Goal: Task Accomplishment & Management: Manage account settings

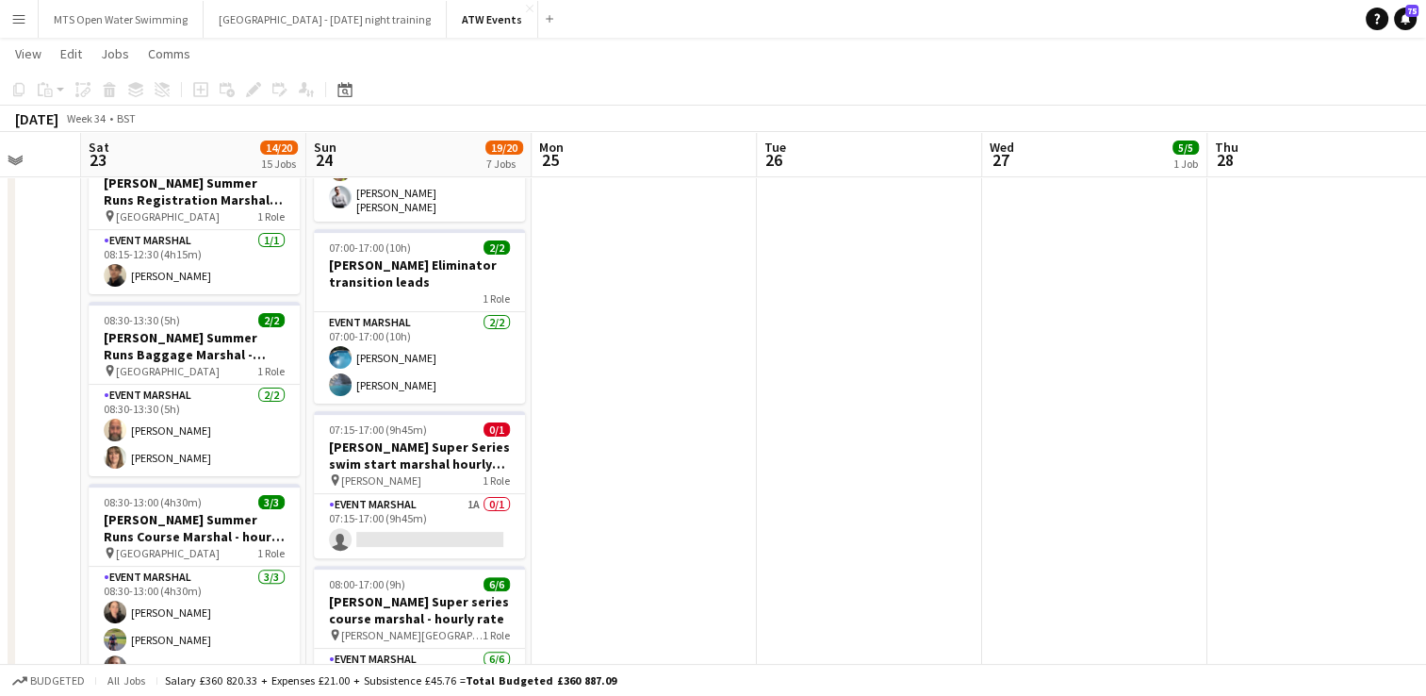
scroll to position [0, 821]
click at [472, 500] on app-card-role "Event Marshal 1A 0/1 07:15-17:00 (9h45m) single-neutral-actions" at bounding box center [418, 526] width 211 height 64
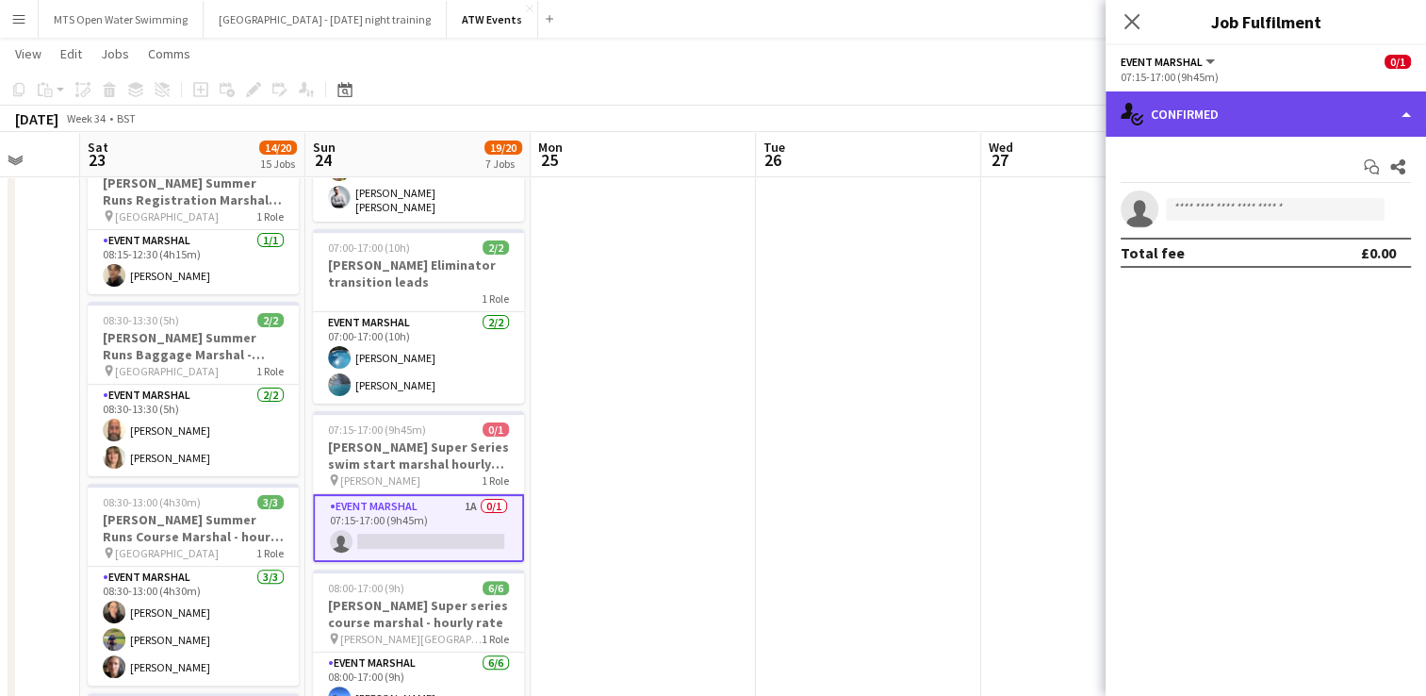
click at [1280, 127] on div "single-neutral-actions-check-2 Confirmed" at bounding box center [1266, 113] width 321 height 45
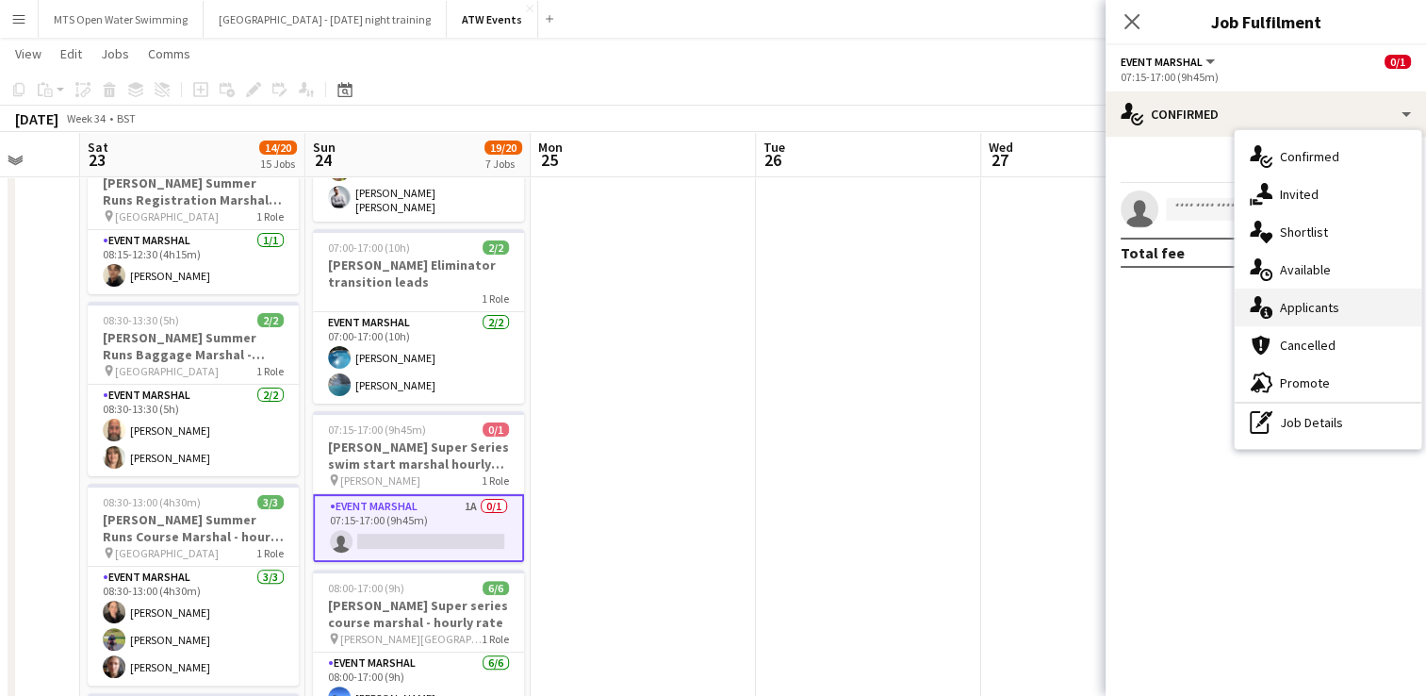
click at [1335, 314] on div "single-neutral-actions-information Applicants" at bounding box center [1328, 307] width 187 height 38
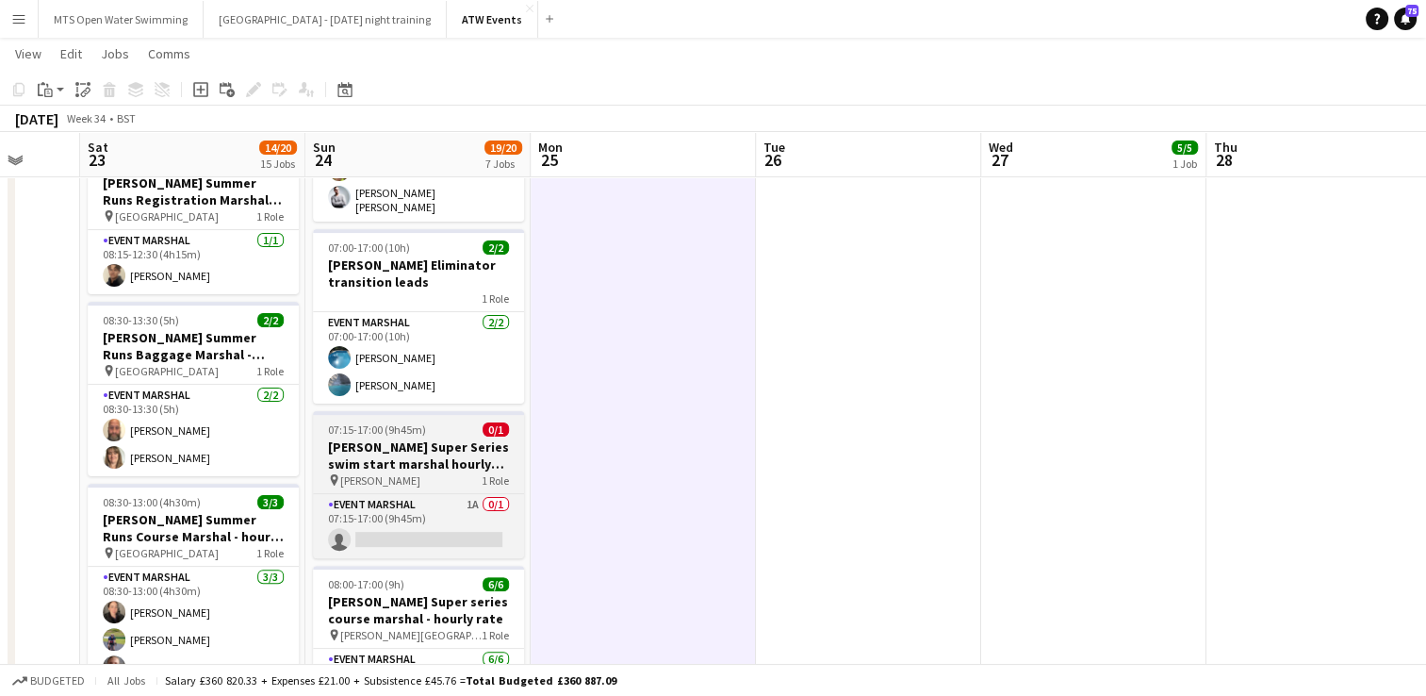
click at [387, 479] on div "pin [PERSON_NAME] 1 Role" at bounding box center [418, 479] width 211 height 15
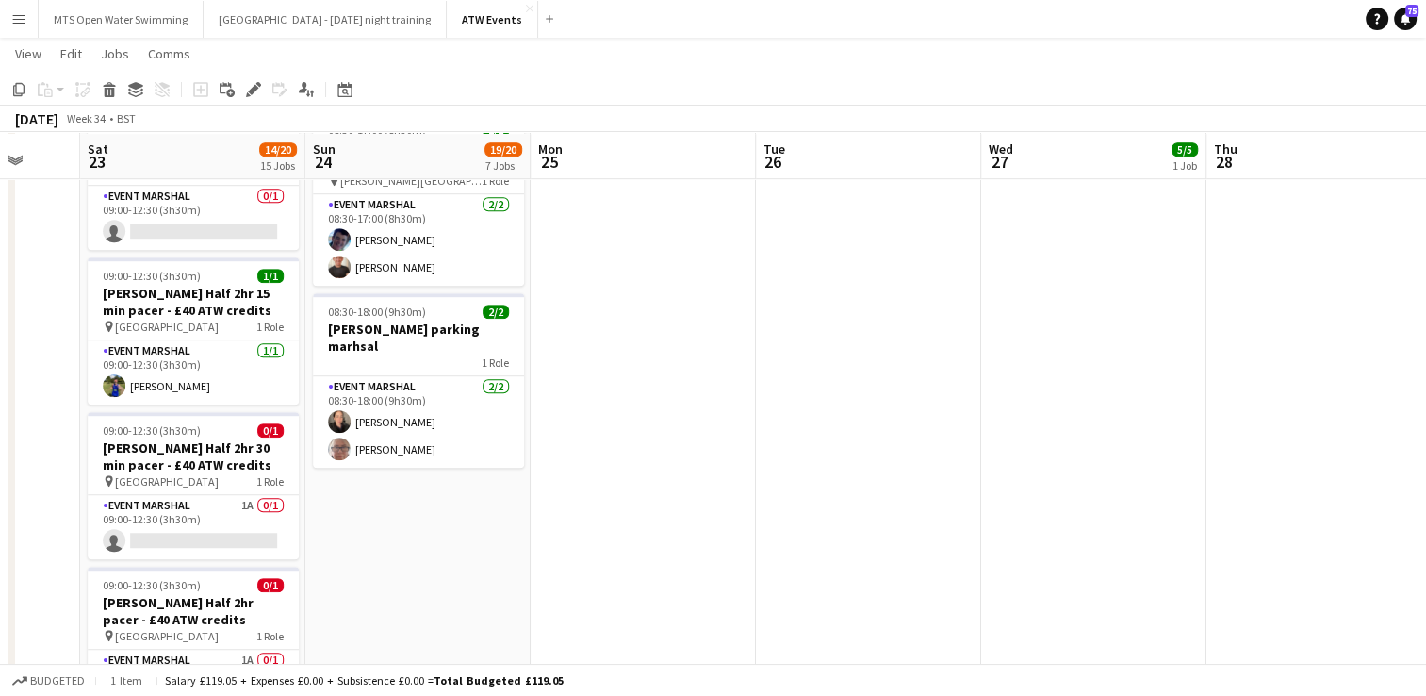
scroll to position [1188, 0]
click at [264, 25] on button "[GEOGRAPHIC_DATA] - [DATE] night training Close" at bounding box center [325, 19] width 243 height 37
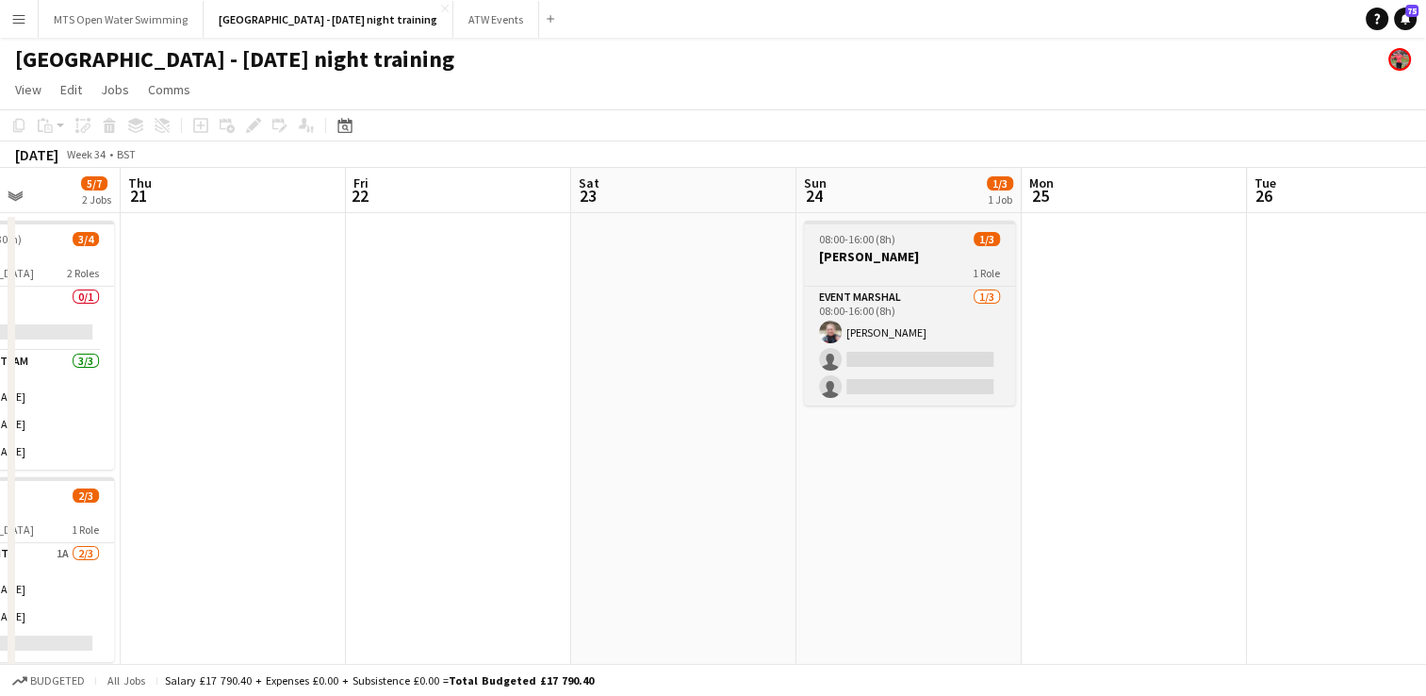
click at [856, 255] on h3 "[PERSON_NAME]" at bounding box center [909, 256] width 211 height 17
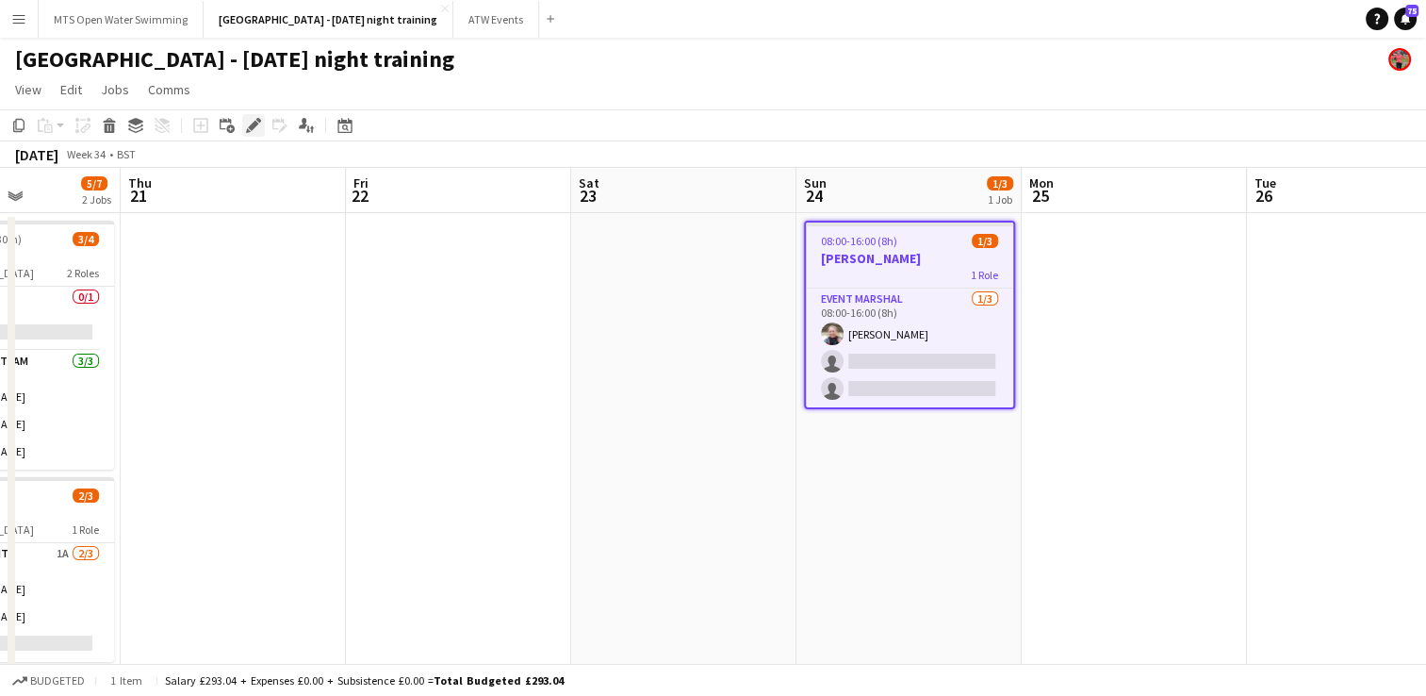
click at [257, 126] on icon "Edit" at bounding box center [253, 125] width 15 height 15
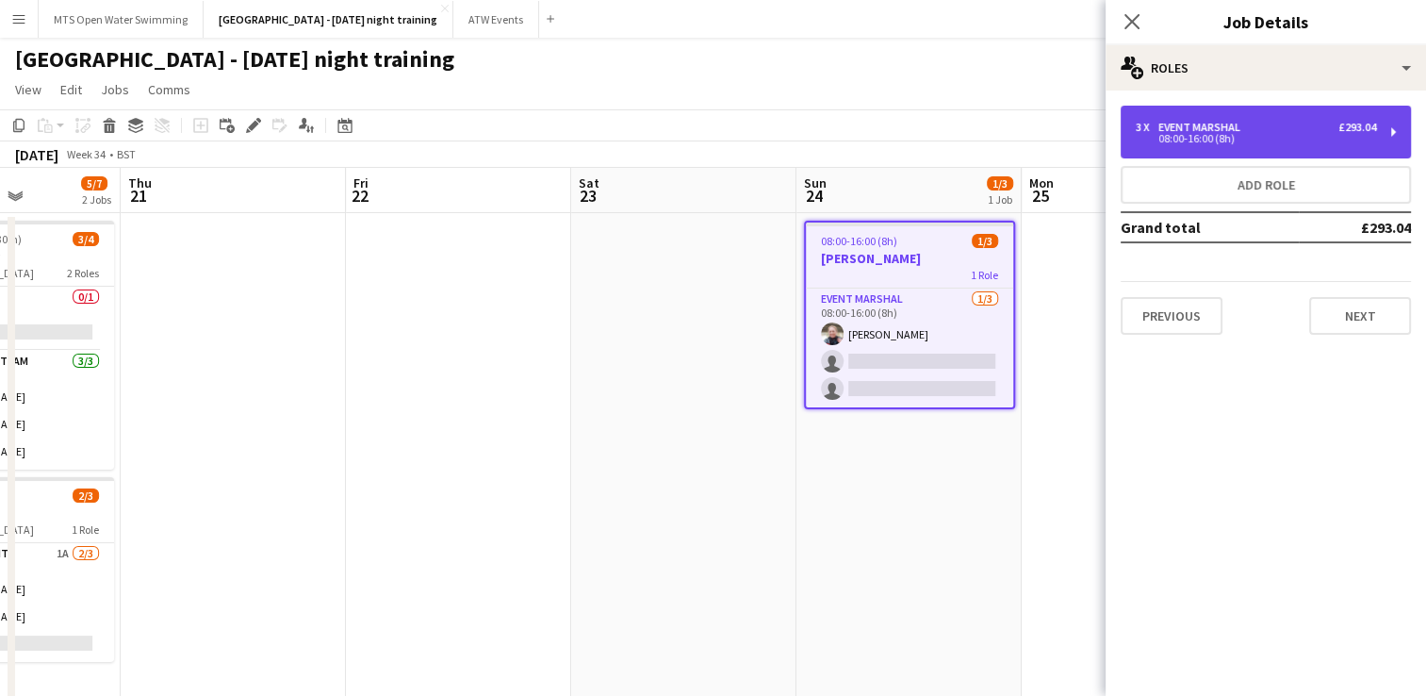
click at [1201, 128] on div "Event Marshal" at bounding box center [1204, 127] width 90 height 13
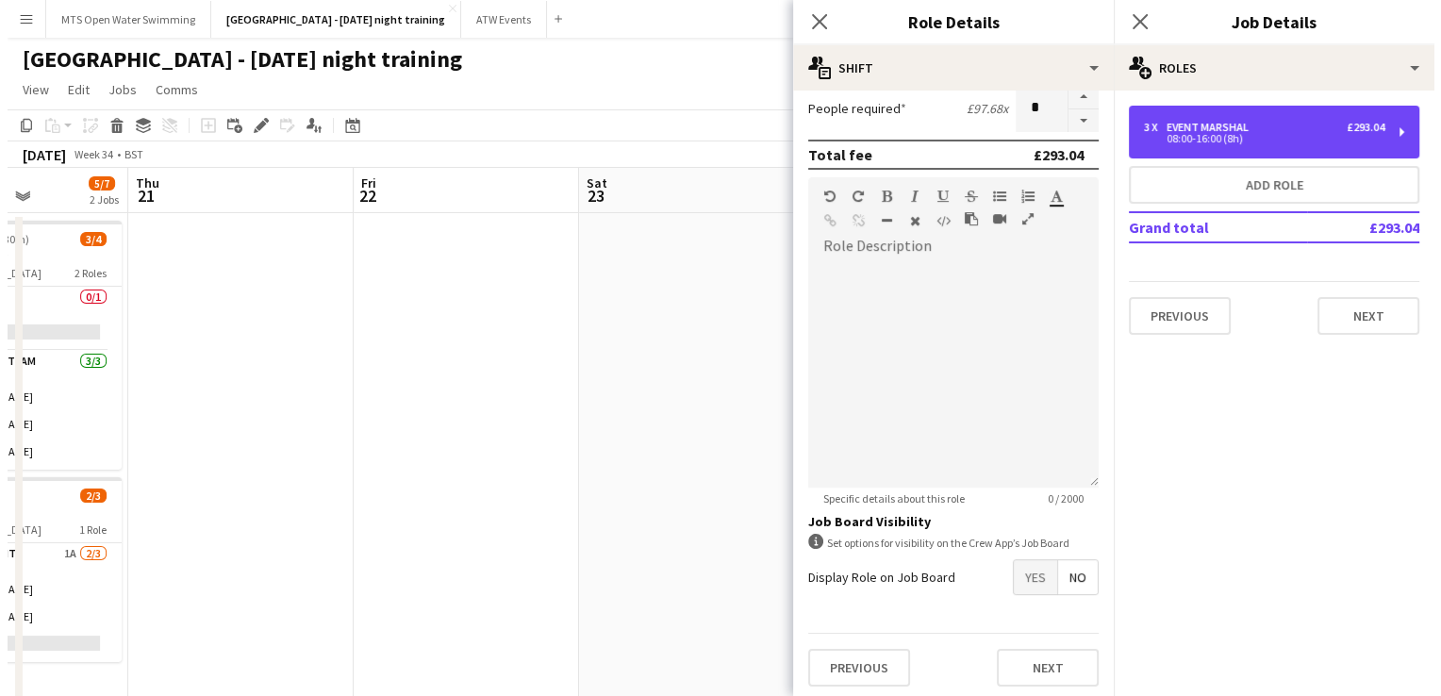
scroll to position [479, 0]
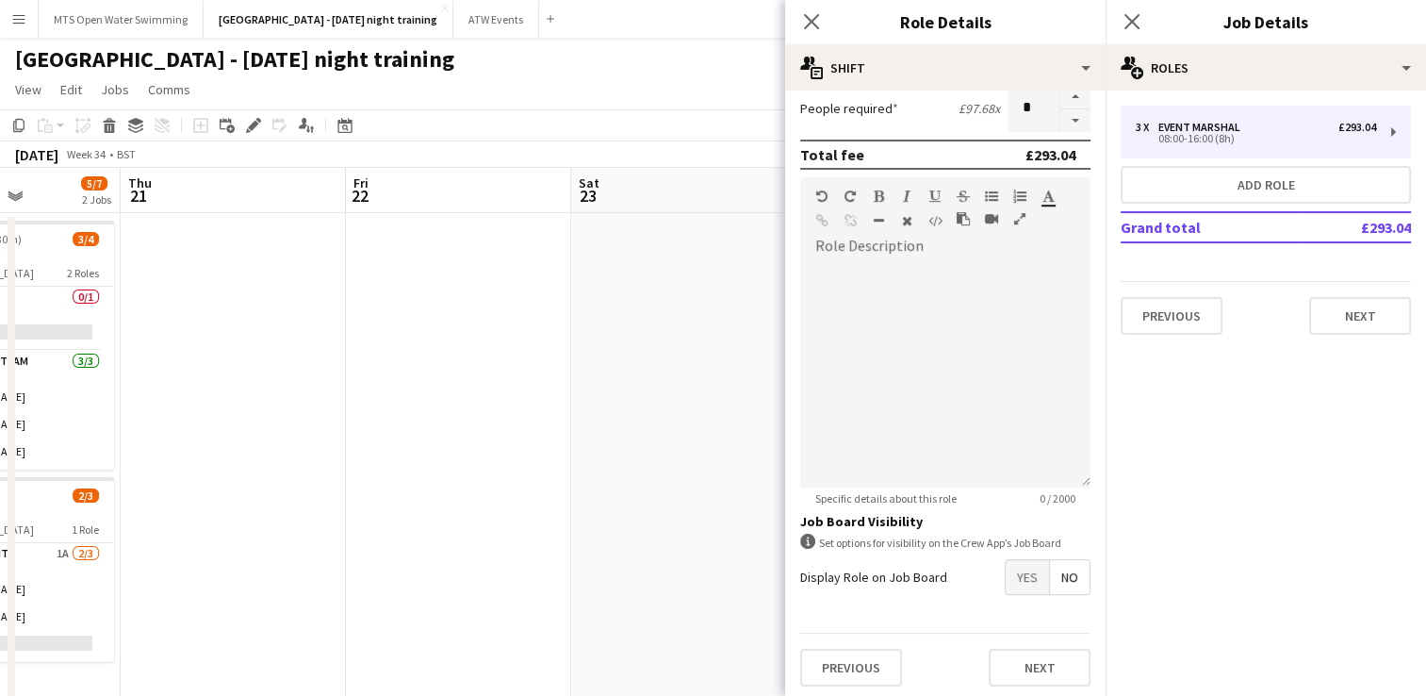
click at [610, 341] on app-date-cell at bounding box center [683, 485] width 225 height 544
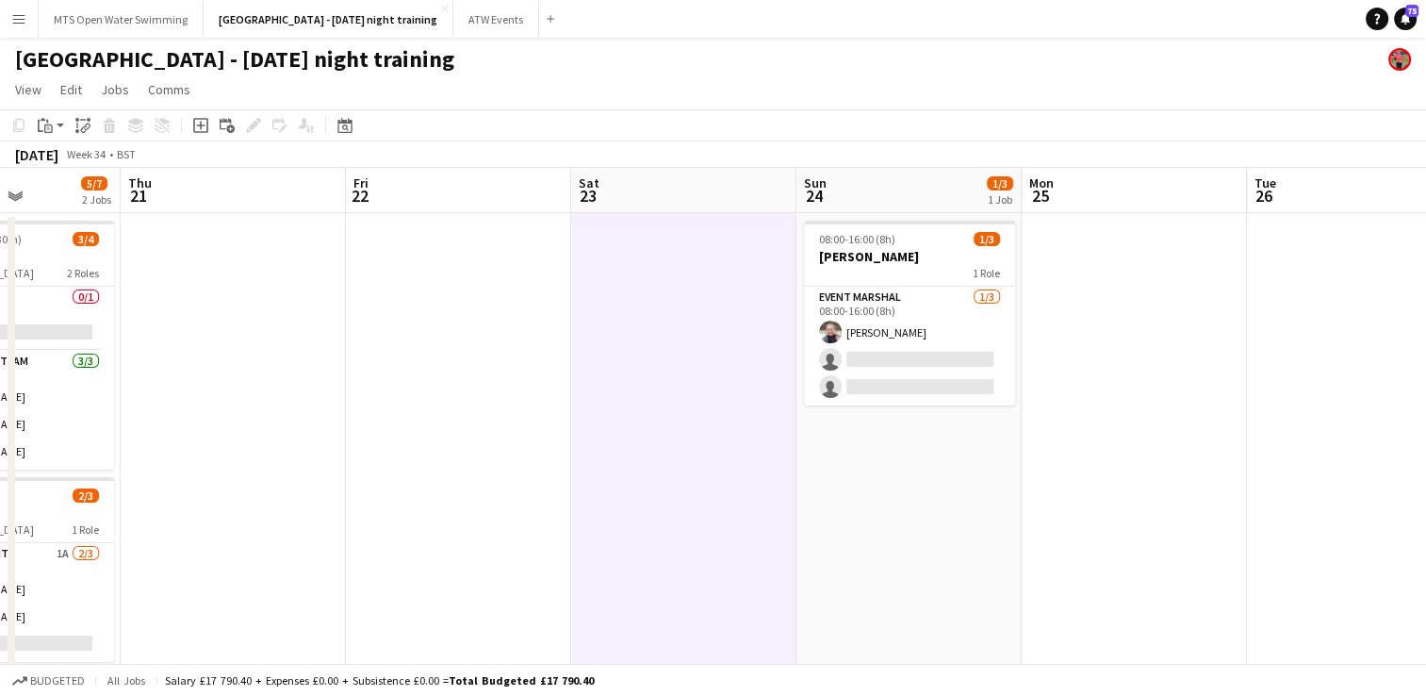
click at [23, 15] on app-icon "Menu" at bounding box center [18, 18] width 15 height 15
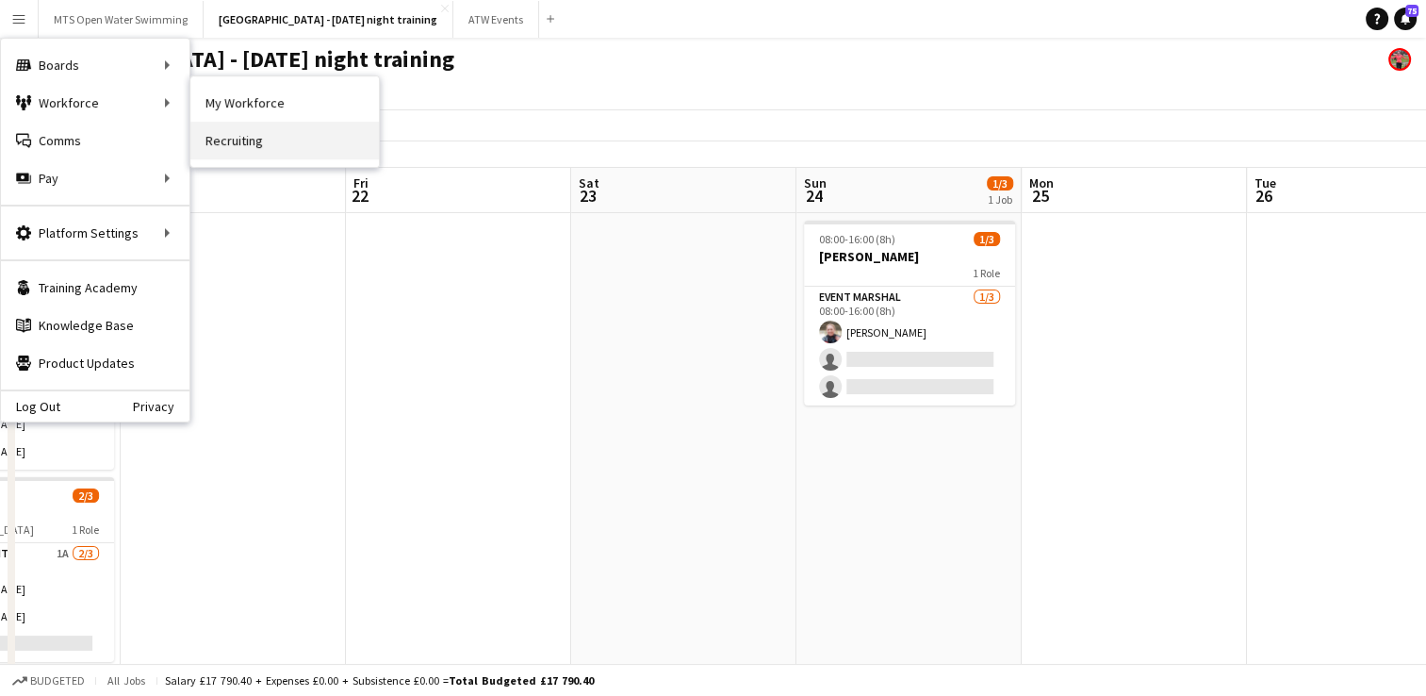
click at [254, 135] on link "Recruiting" at bounding box center [284, 141] width 189 height 38
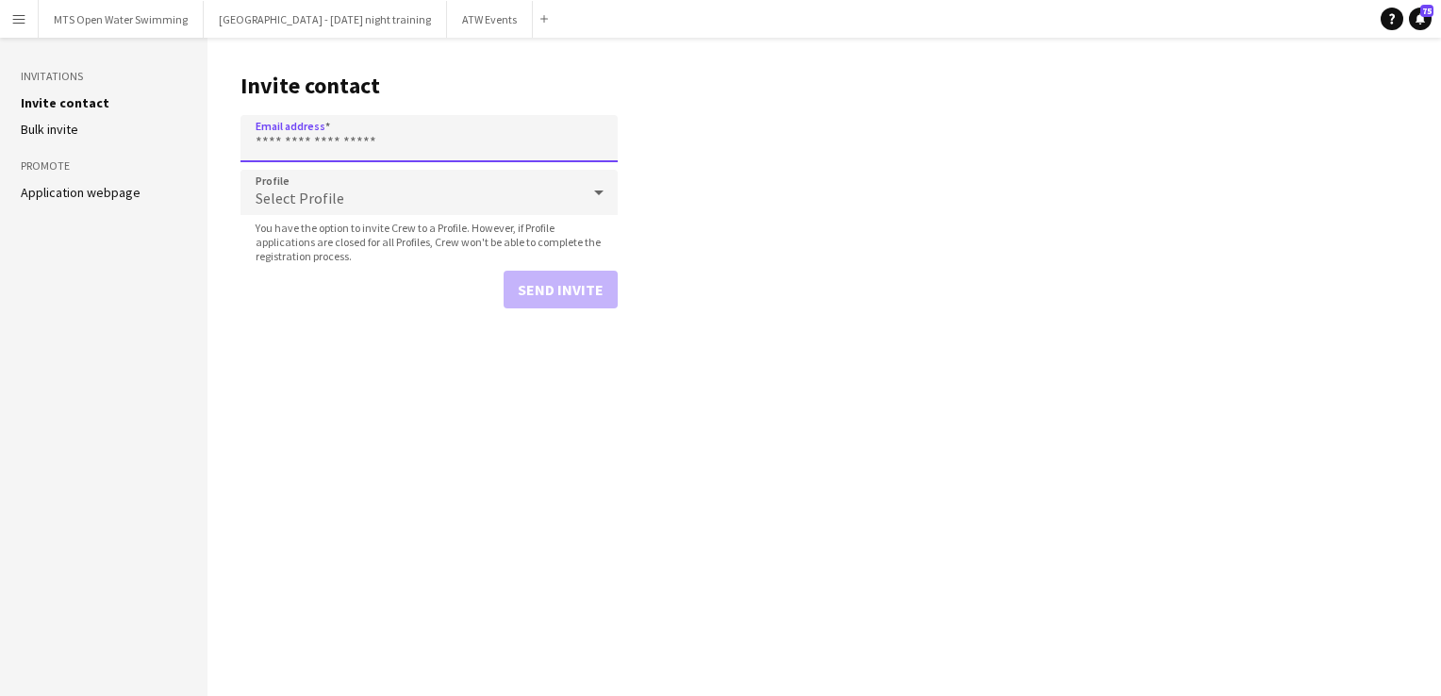
click at [311, 142] on input "Email address" at bounding box center [428, 138] width 377 height 47
paste input "**********"
type input "**********"
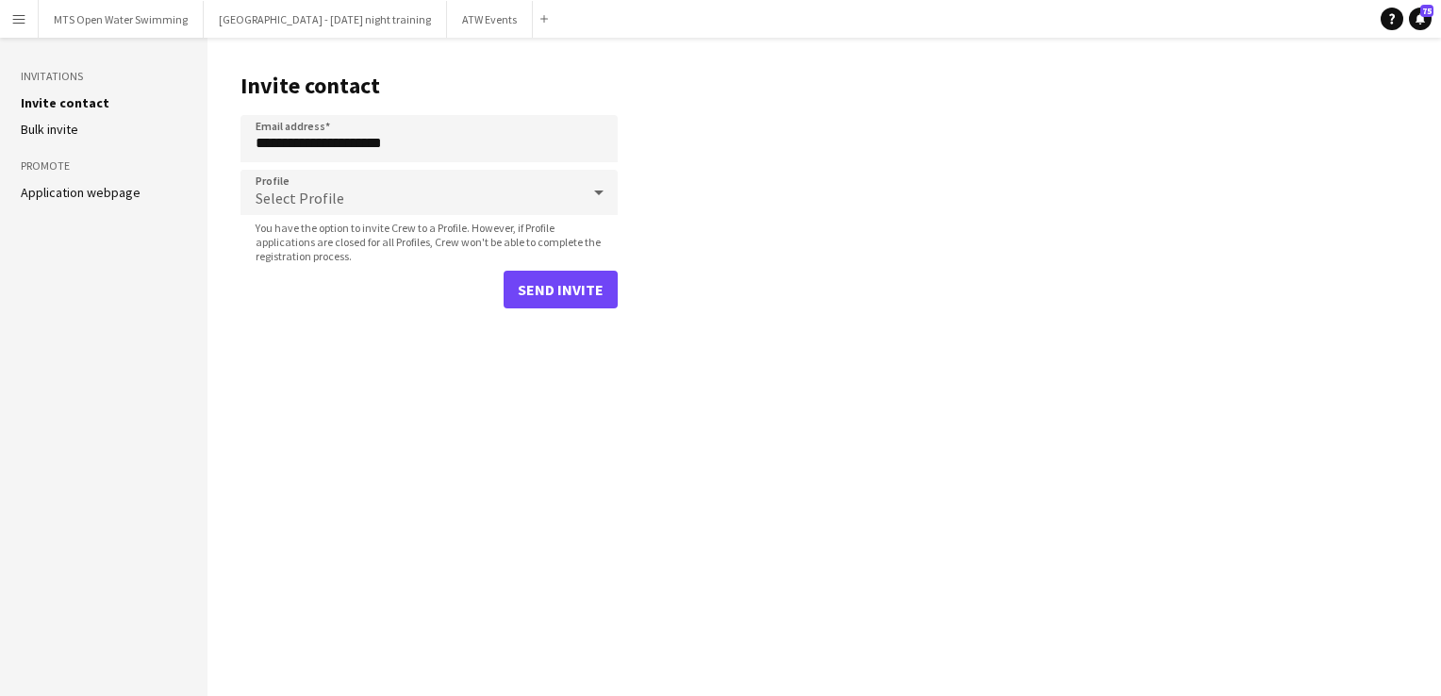
click at [727, 194] on main "**********" at bounding box center [823, 367] width 1233 height 658
click at [579, 190] on div "Select Profile" at bounding box center [409, 192] width 339 height 45
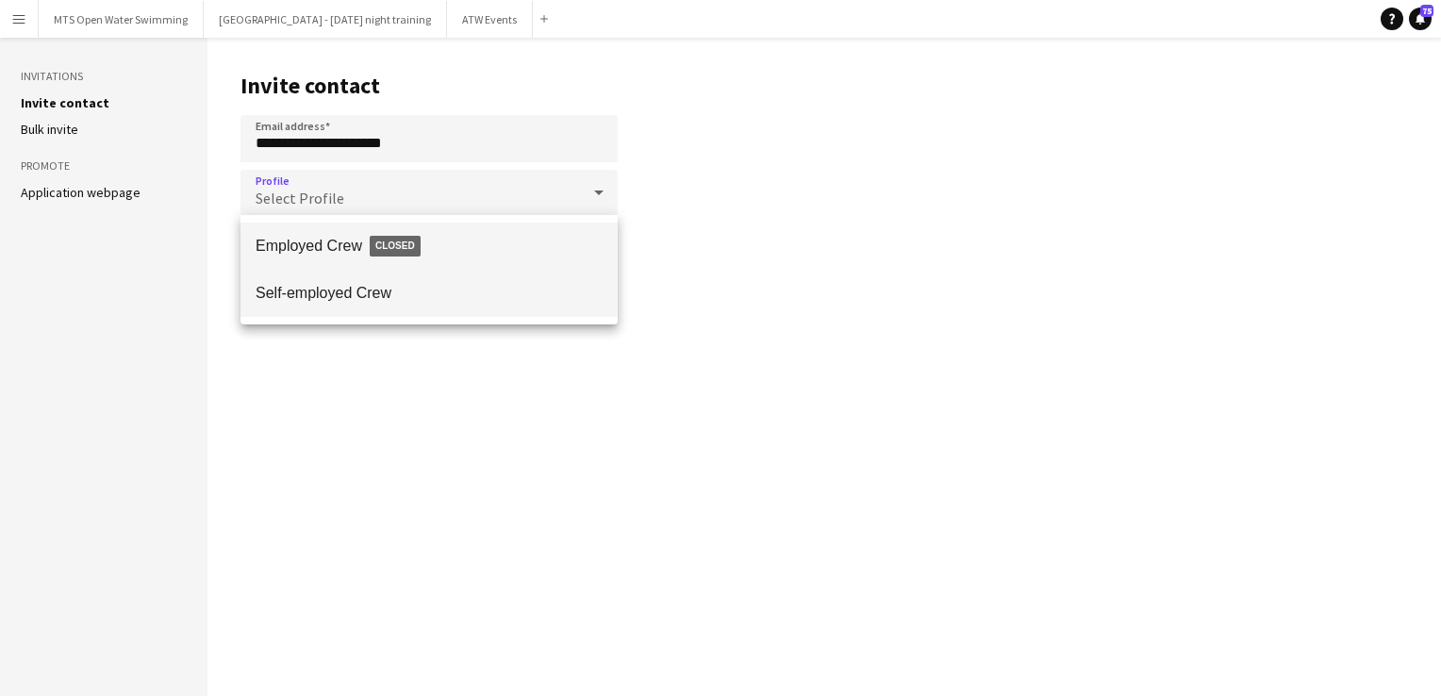
click at [450, 293] on span "Self-employed Crew" at bounding box center [428, 293] width 347 height 18
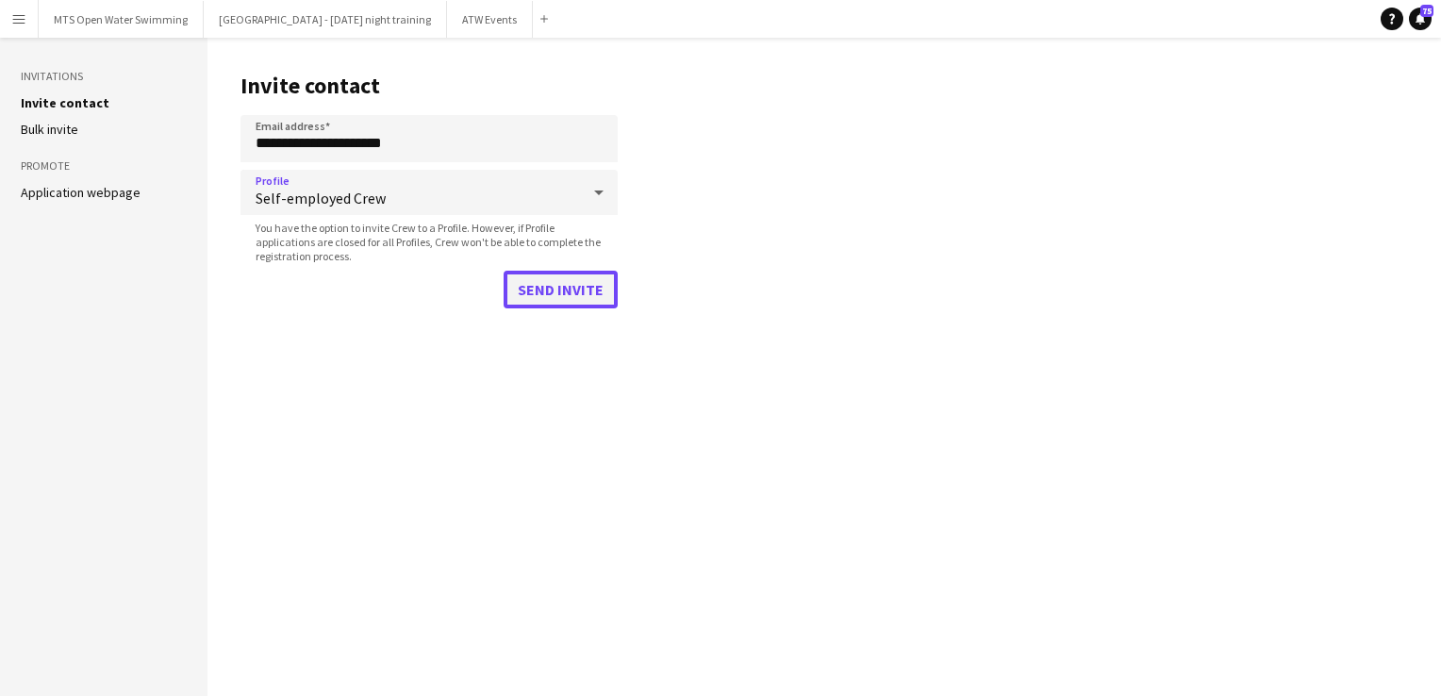
click at [566, 292] on button "Send invite" at bounding box center [560, 290] width 114 height 38
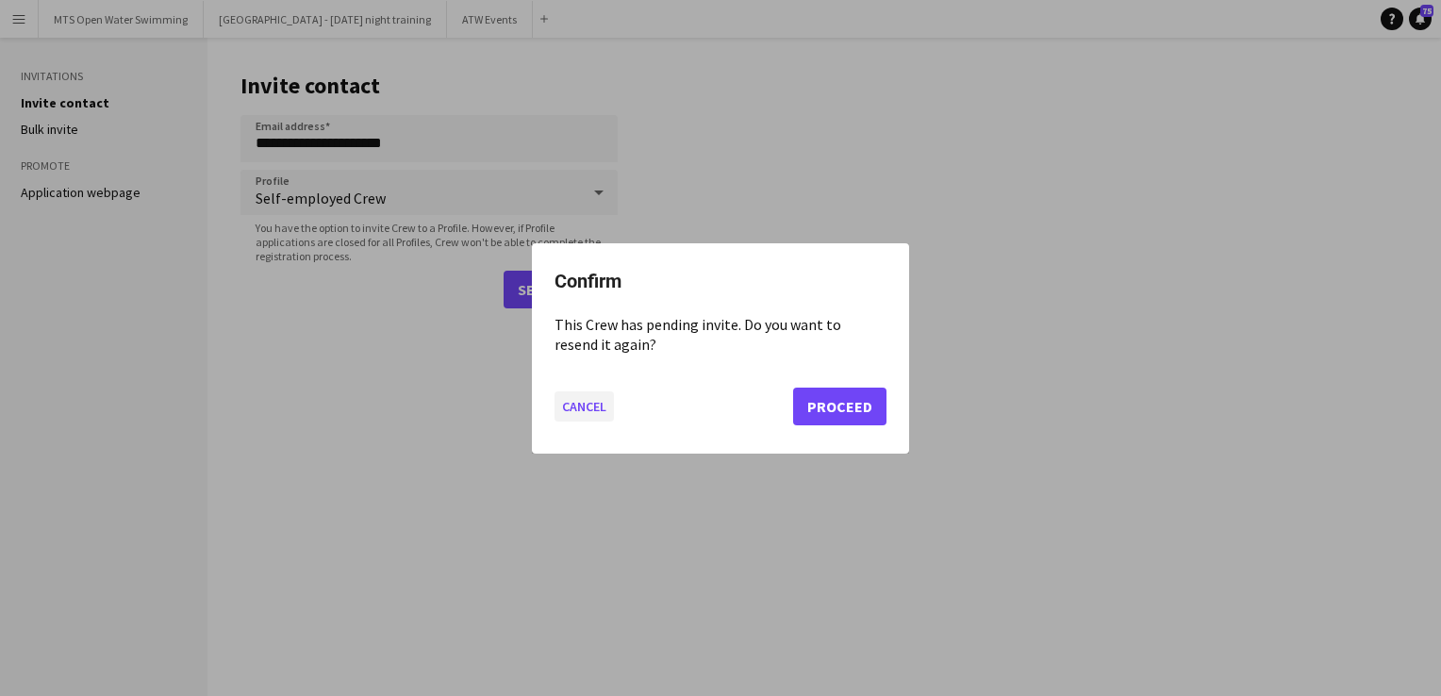
click at [573, 410] on button "Cancel" at bounding box center [583, 405] width 59 height 30
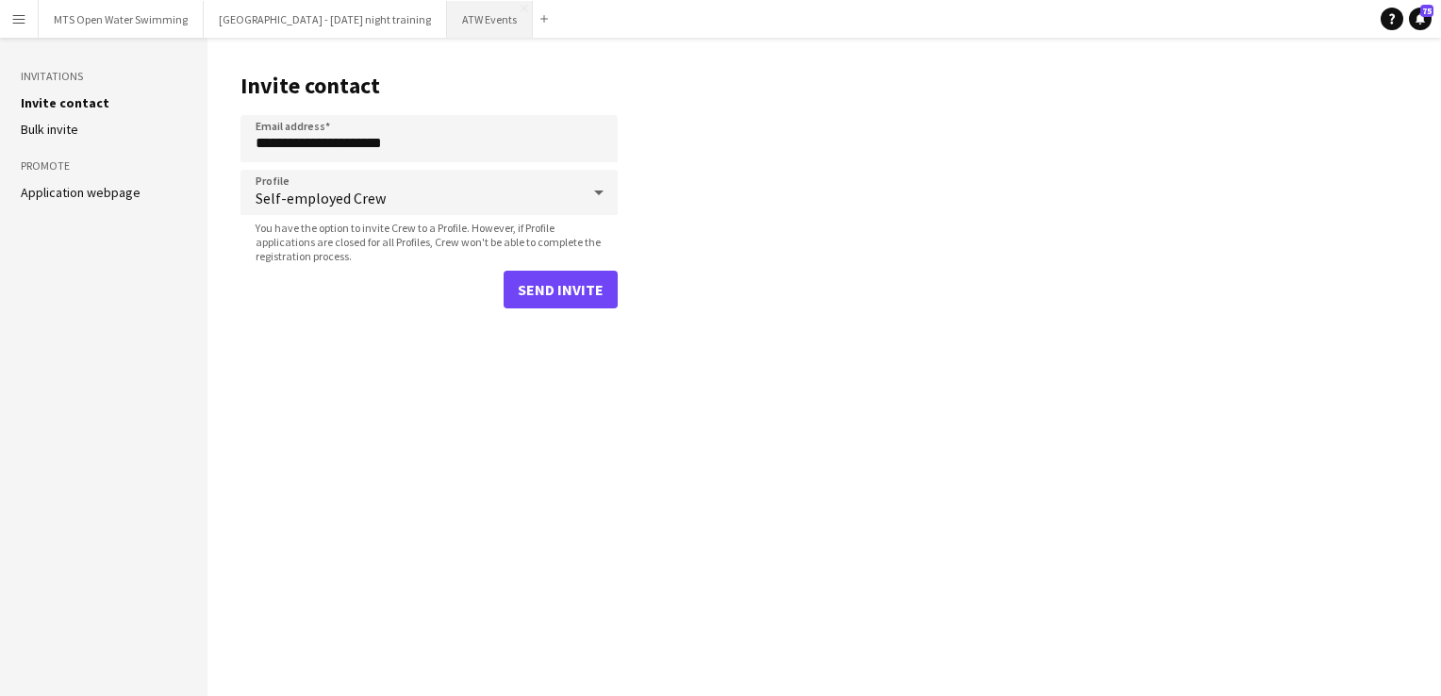
click at [453, 20] on button "ATW Events Close" at bounding box center [490, 19] width 86 height 37
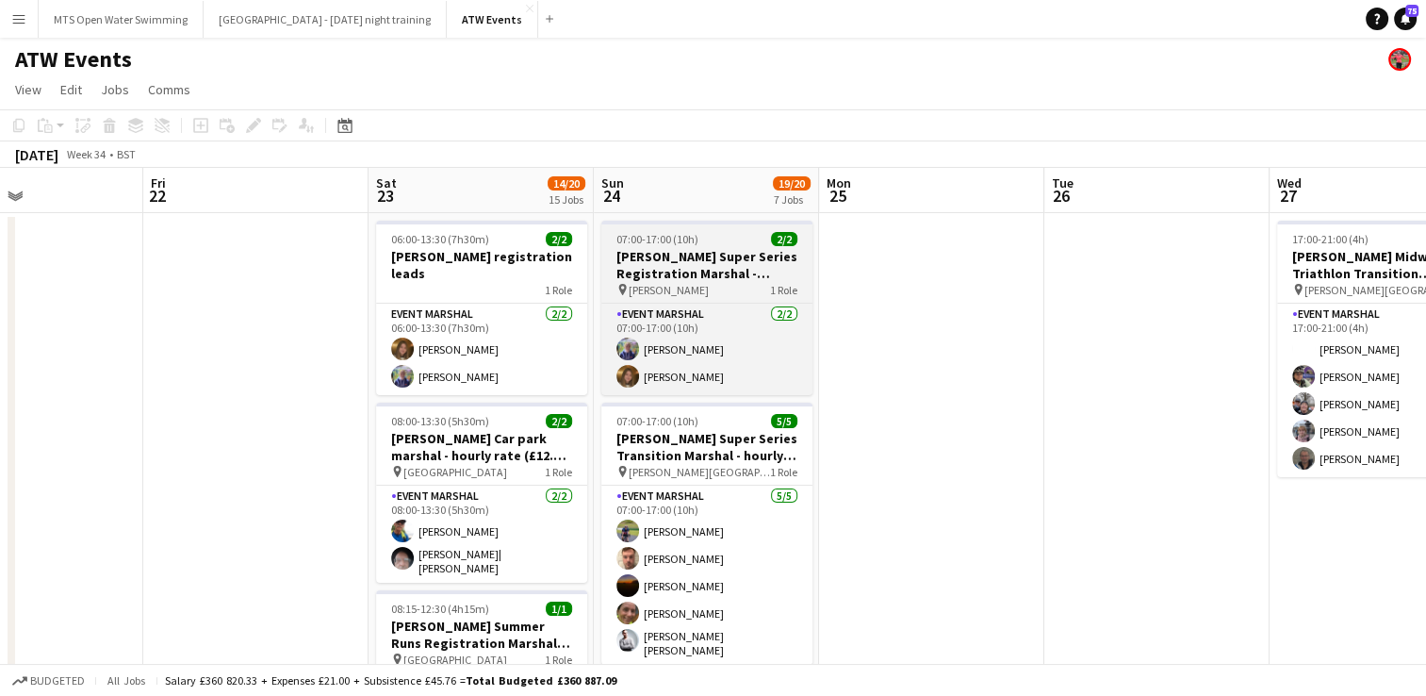
click at [641, 258] on h3 "[PERSON_NAME] Super Series Registration Marshal - hourly rate" at bounding box center [706, 265] width 211 height 34
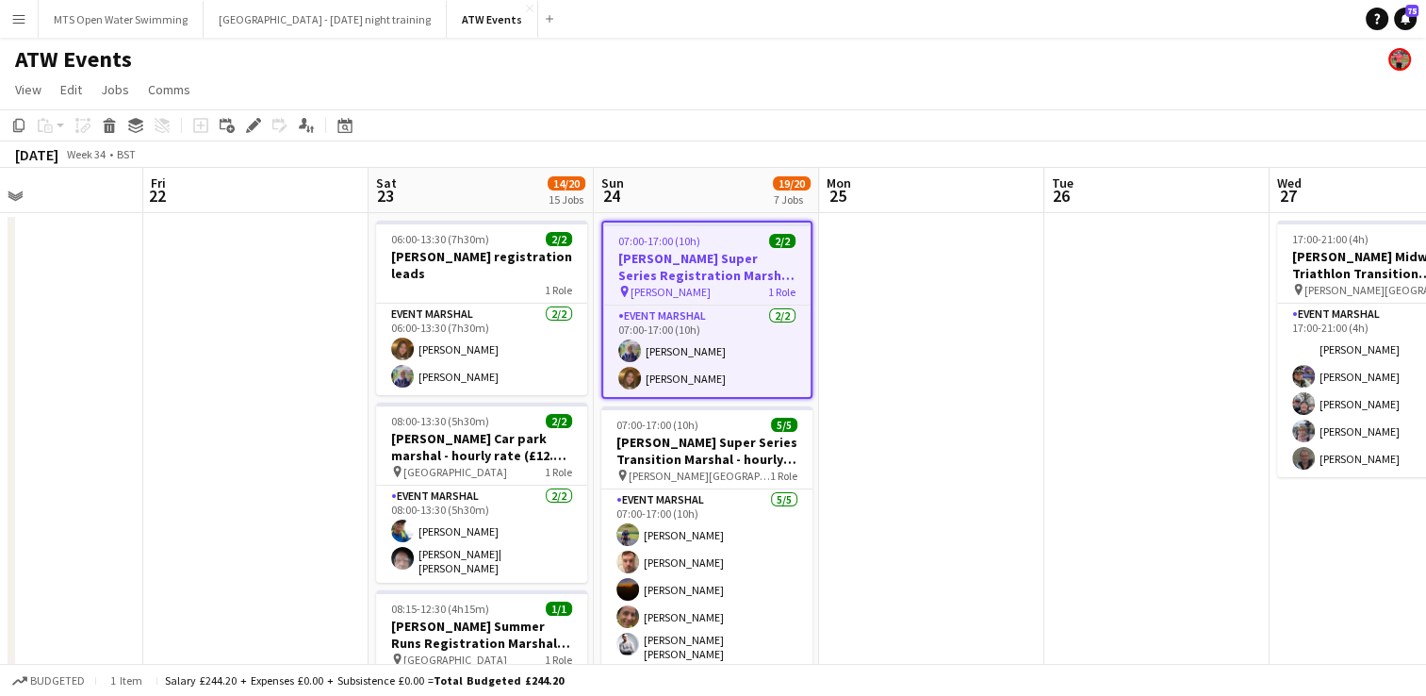
click at [270, 124] on div "Add job Add linked Job Edit Edit linked Job Applicants" at bounding box center [245, 125] width 144 height 23
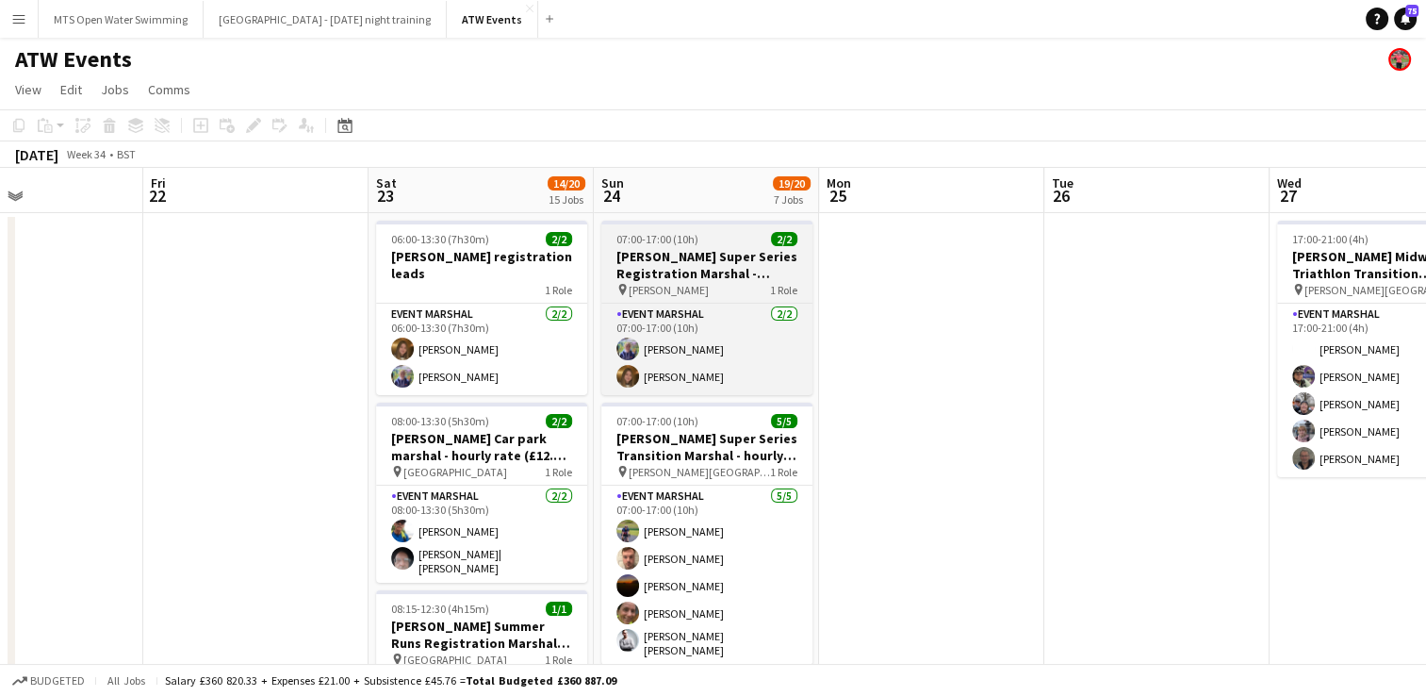
click at [722, 278] on h3 "[PERSON_NAME] Super Series Registration Marshal - hourly rate" at bounding box center [706, 265] width 211 height 34
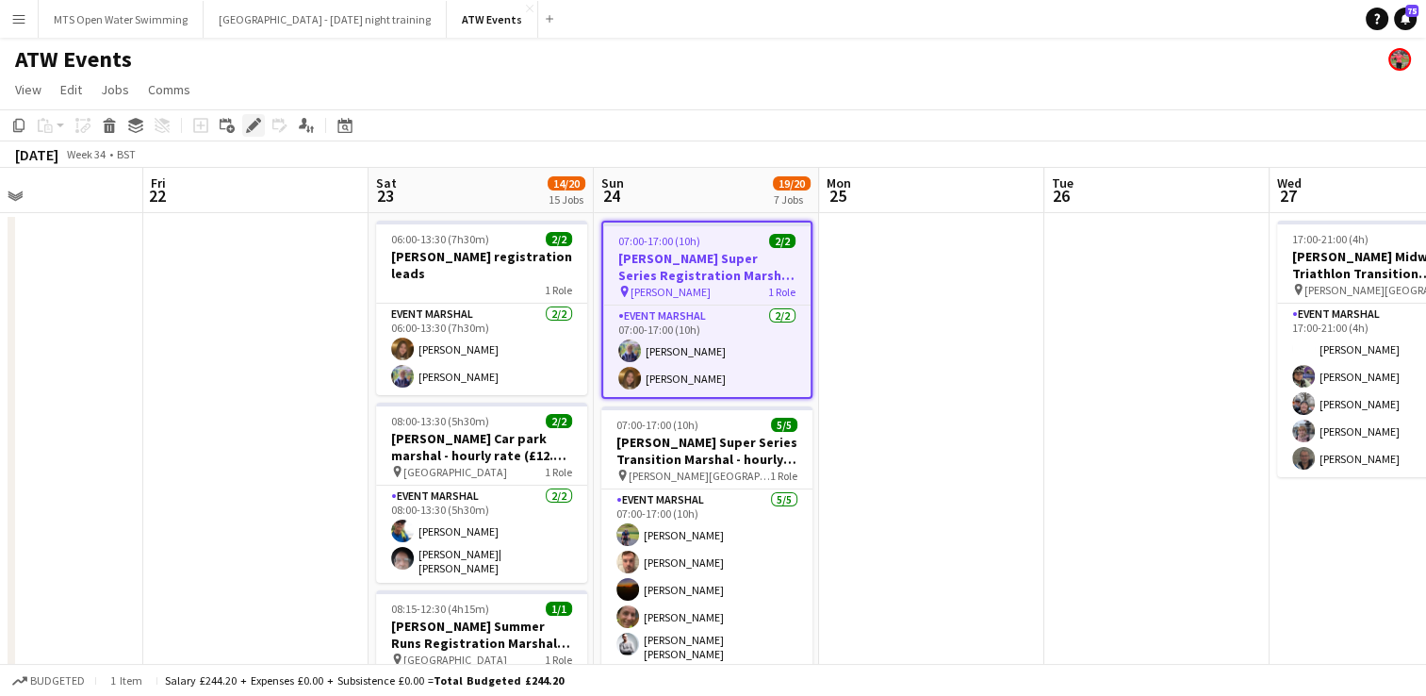
click at [252, 133] on div "Edit" at bounding box center [253, 125] width 23 height 23
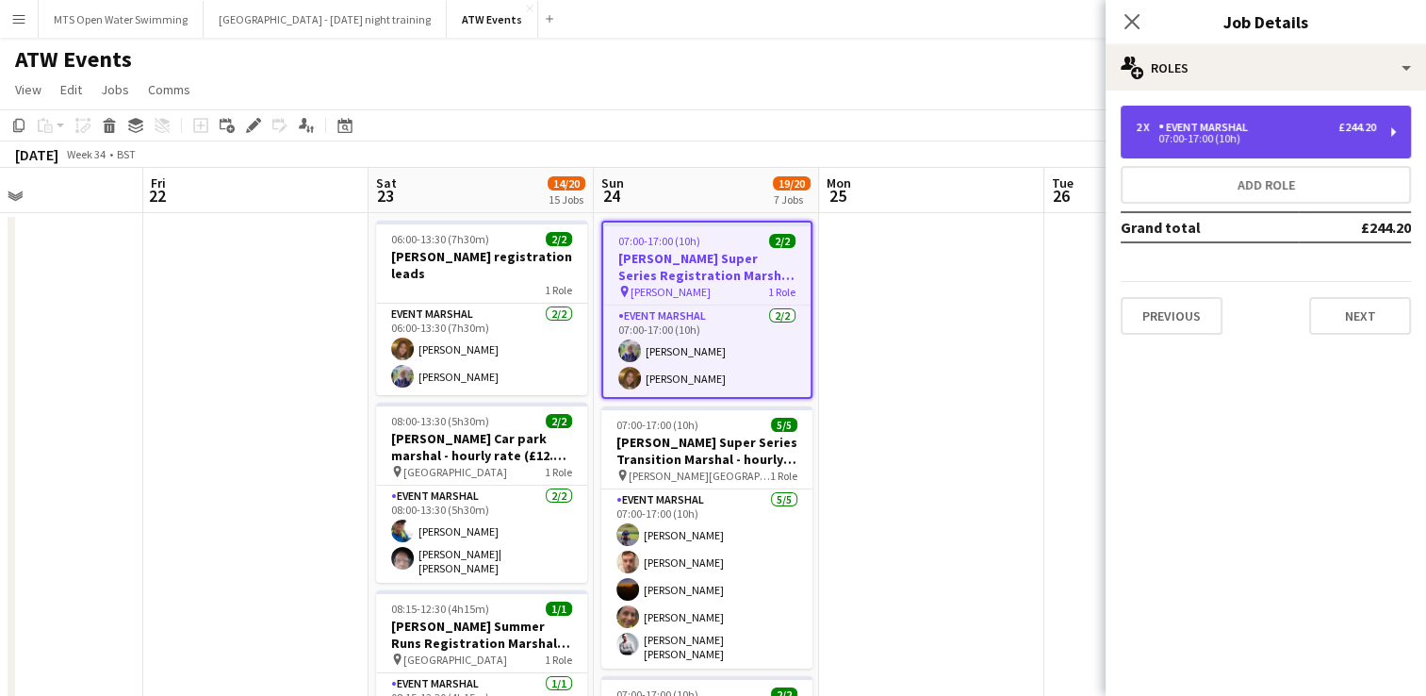
click at [1175, 137] on div "07:00-17:00 (10h)" at bounding box center [1256, 138] width 240 height 9
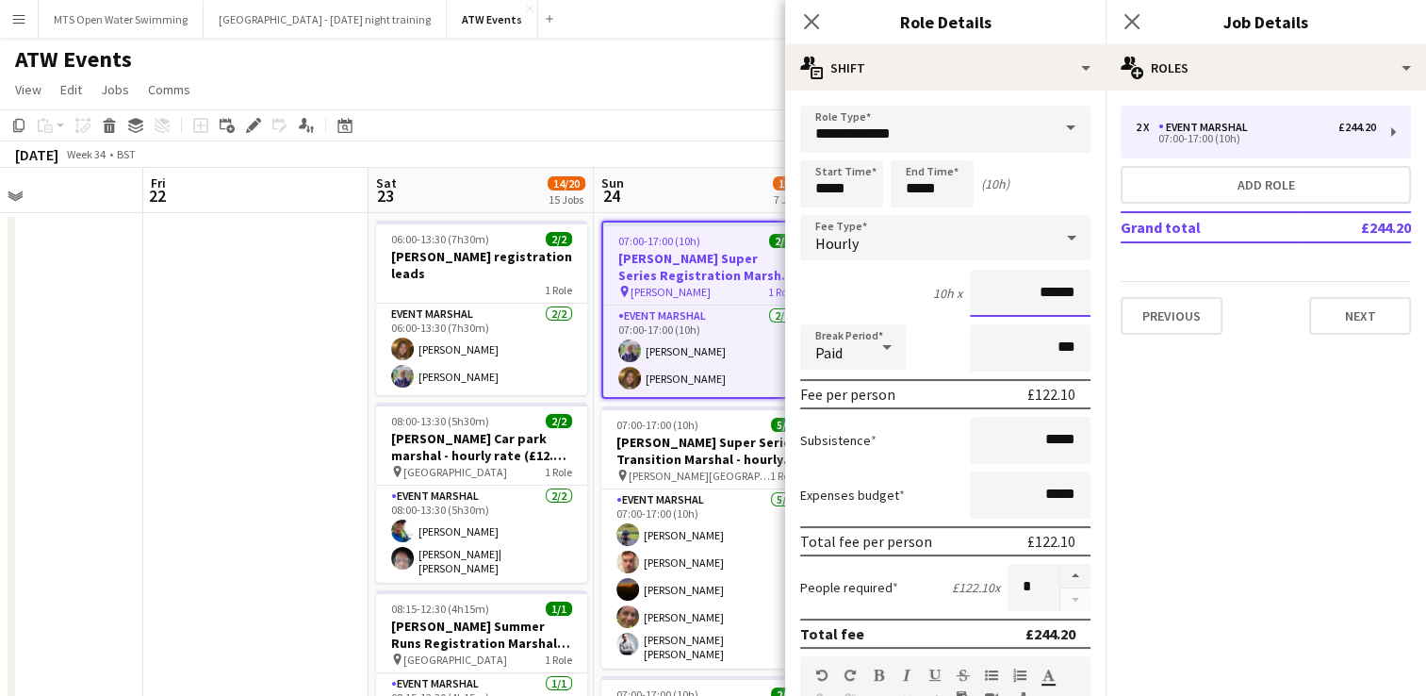
click at [1063, 290] on input "******" at bounding box center [1030, 293] width 121 height 47
type input "******"
click at [660, 79] on app-page-menu "View Day view expanded Day view collapsed Month view Date picker Jump to [DATE]…" at bounding box center [713, 92] width 1426 height 36
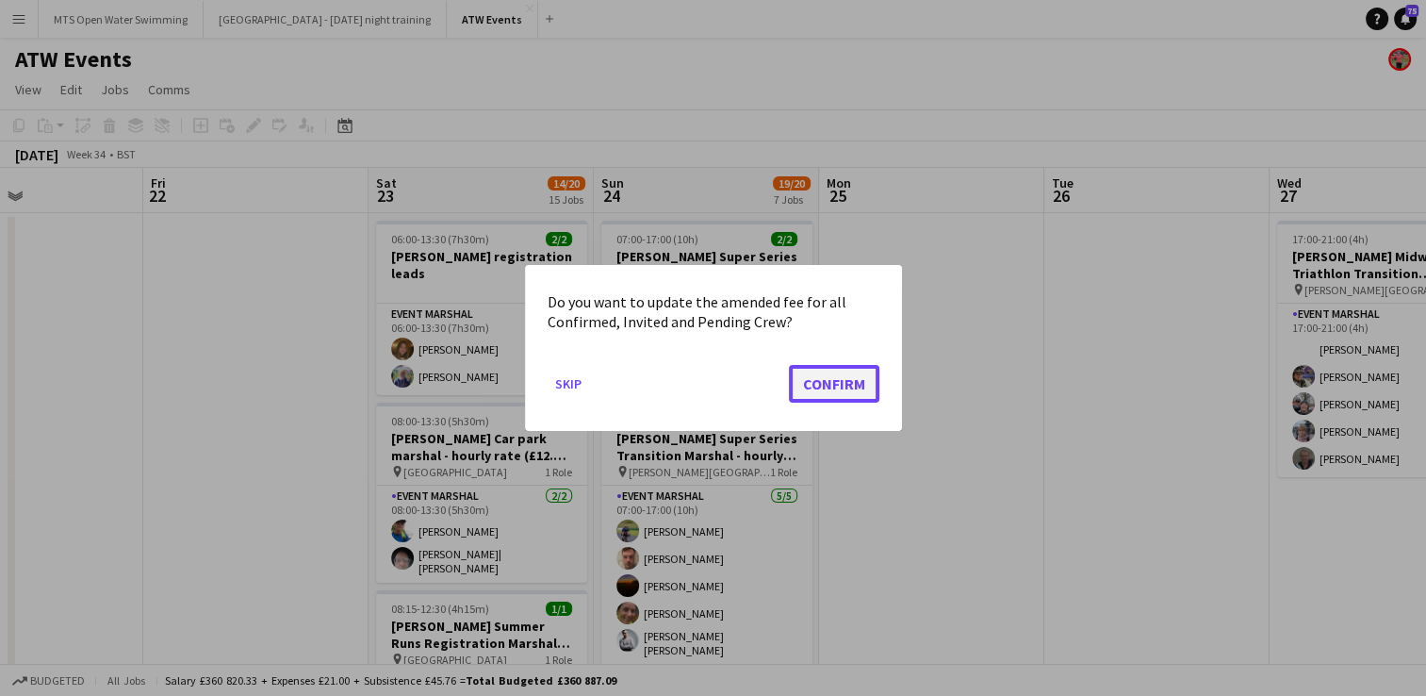
click at [807, 385] on button "Confirm" at bounding box center [834, 384] width 91 height 38
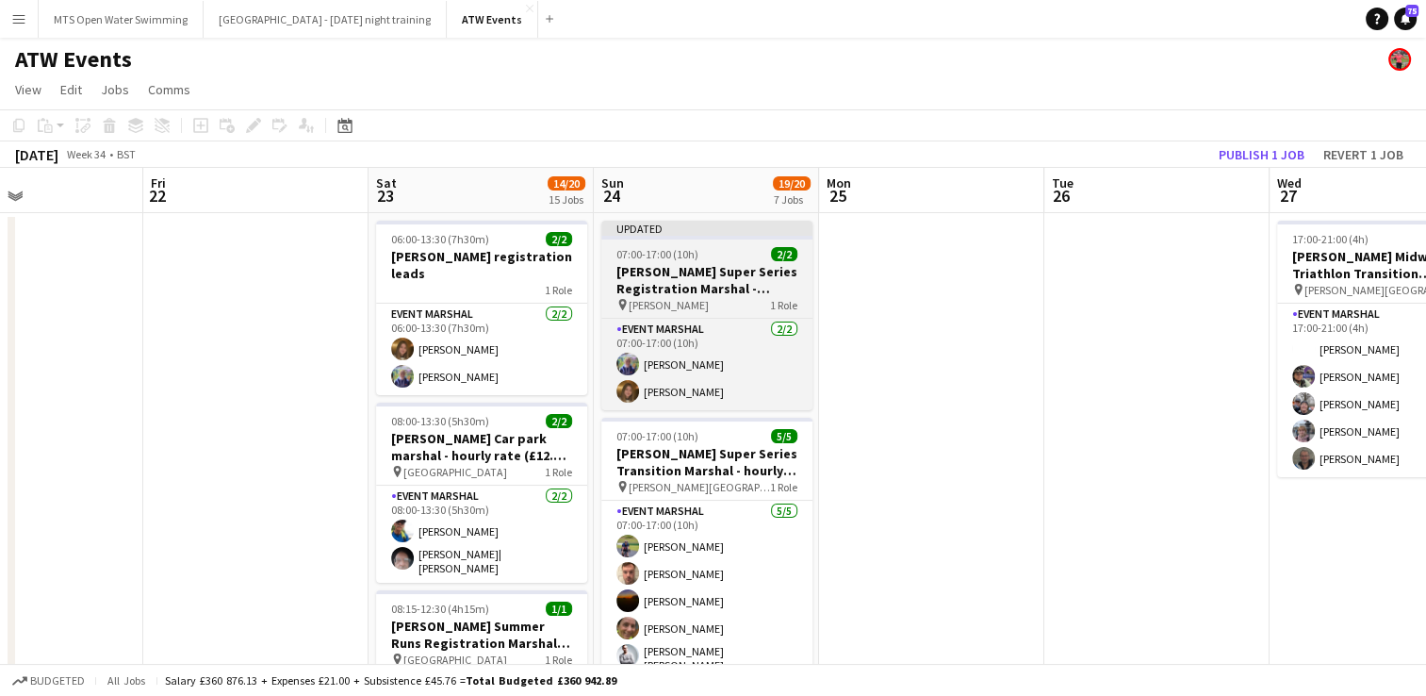
click at [668, 269] on h3 "[PERSON_NAME] Super Series Registration Marshal - hourly rate" at bounding box center [706, 280] width 211 height 34
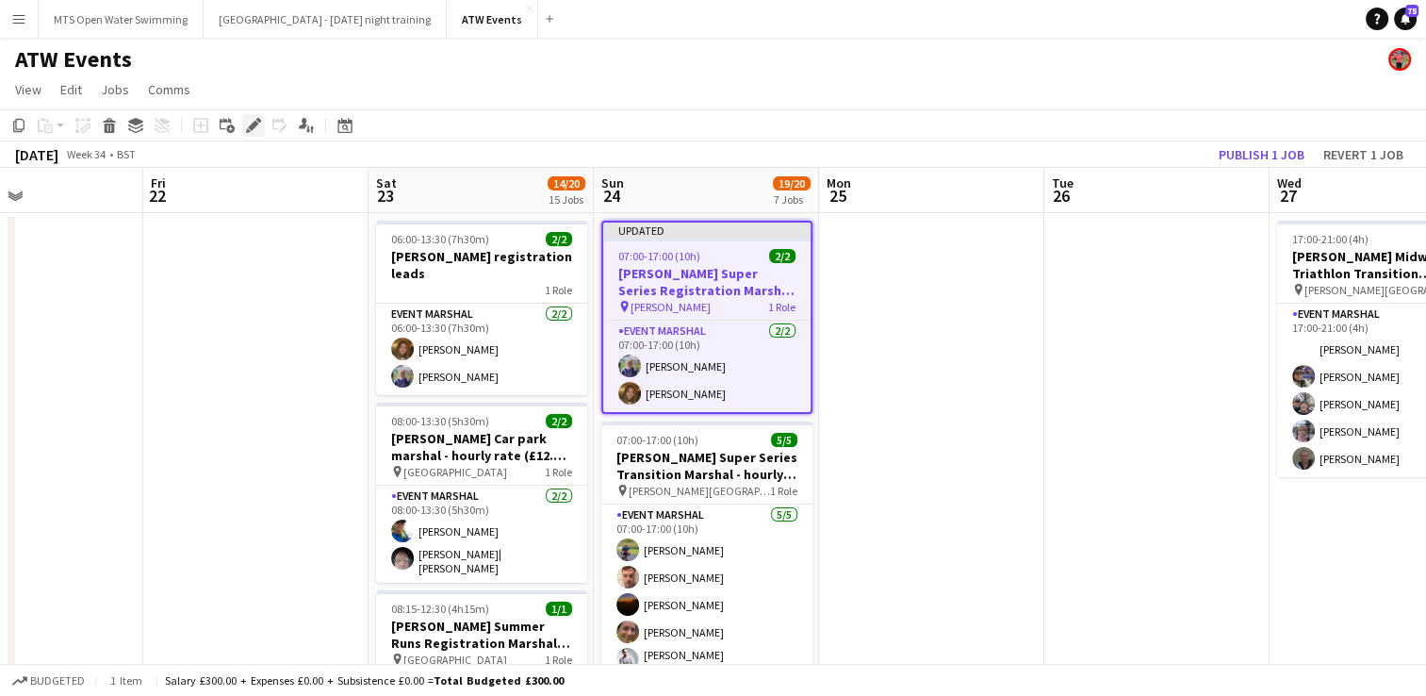
click at [254, 127] on icon at bounding box center [253, 126] width 10 height 10
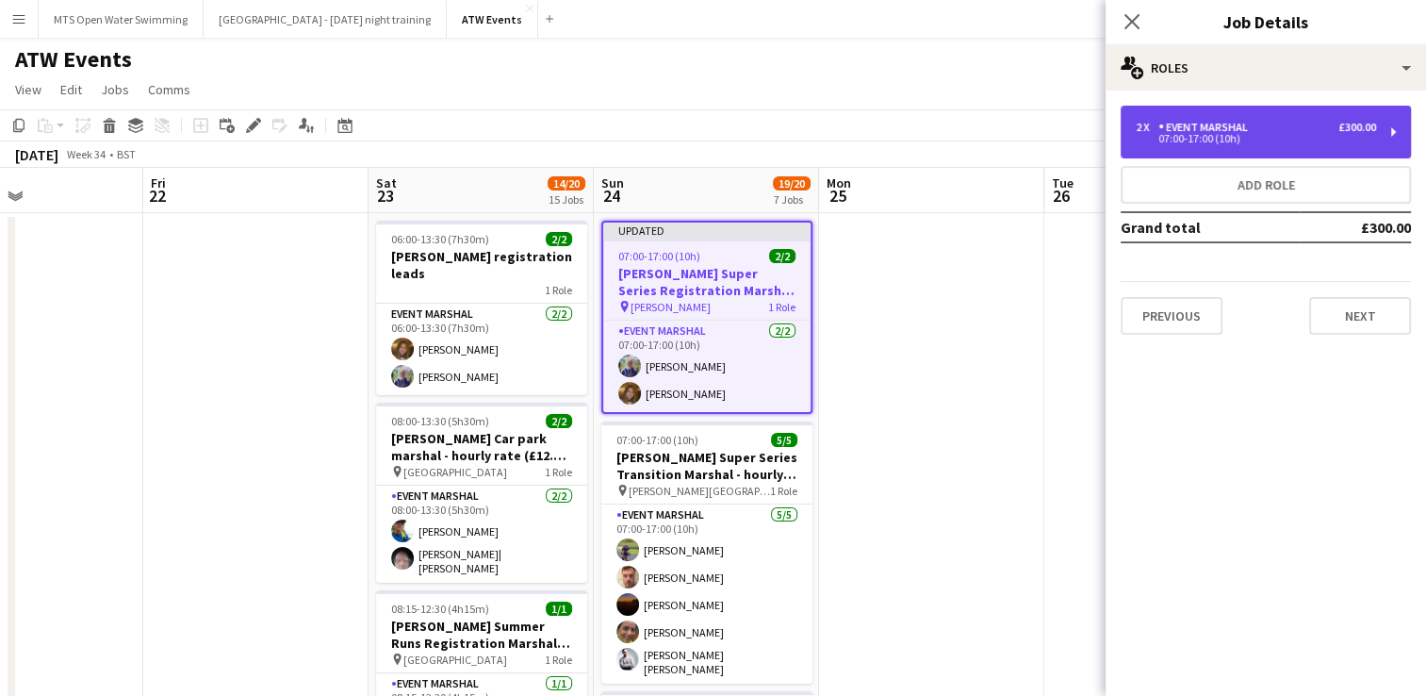
click at [1184, 138] on div "07:00-17:00 (10h)" at bounding box center [1256, 138] width 240 height 9
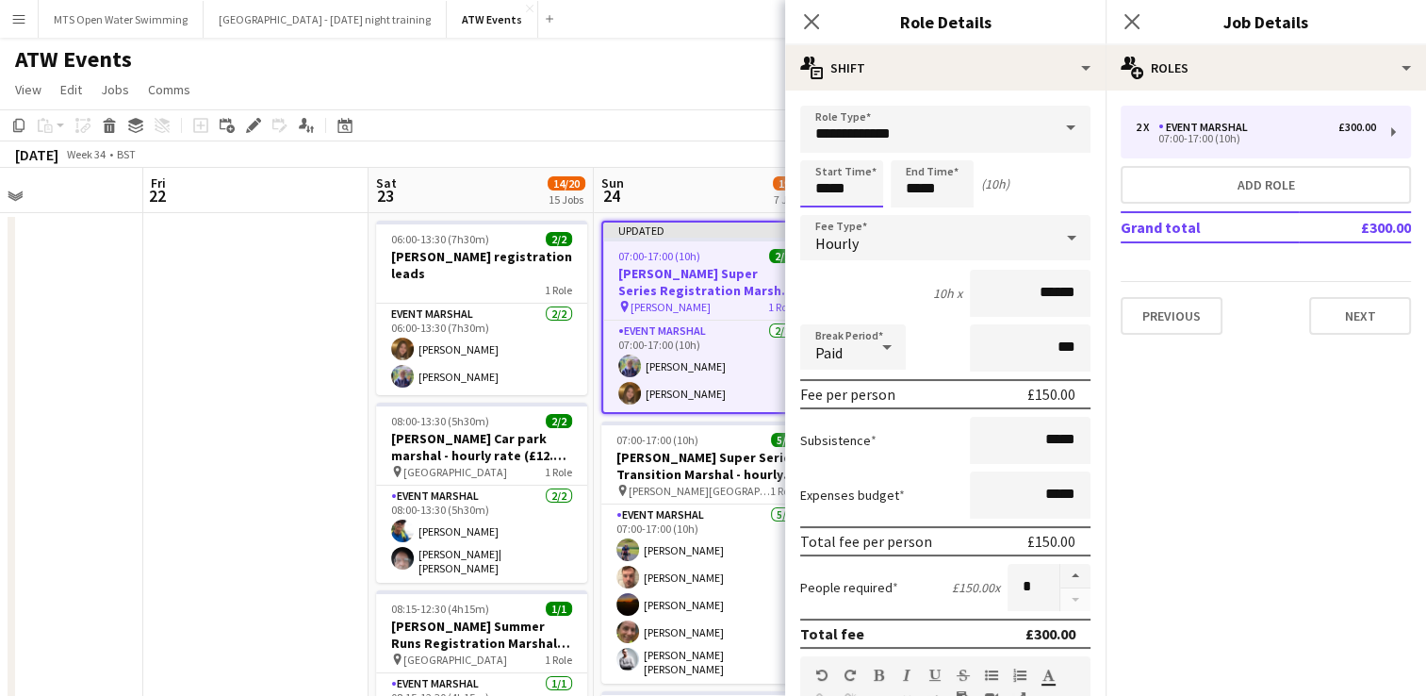
click at [858, 190] on input "*****" at bounding box center [841, 183] width 83 height 47
type input "*****"
click at [670, 82] on app-page-menu "View Day view expanded Day view collapsed Month view Date picker Jump to [DATE]…" at bounding box center [713, 92] width 1426 height 36
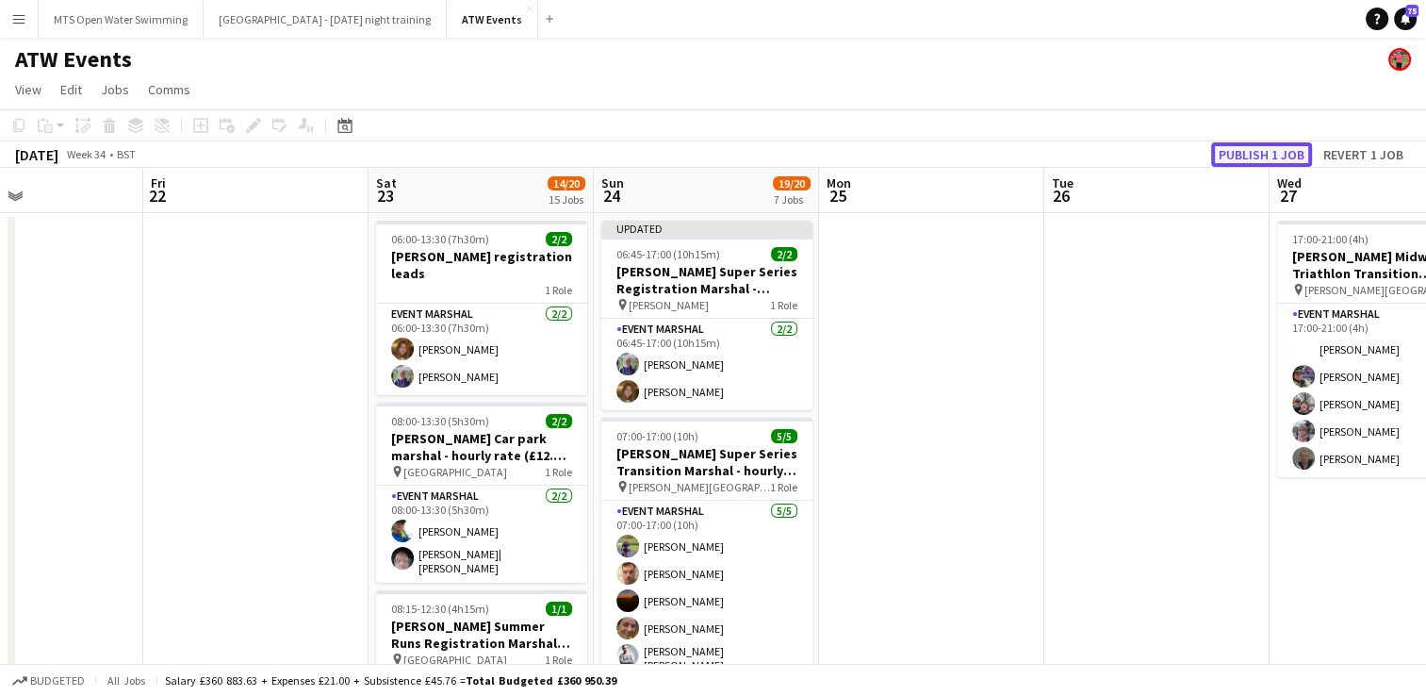
click at [1239, 155] on button "Publish 1 job" at bounding box center [1261, 154] width 101 height 25
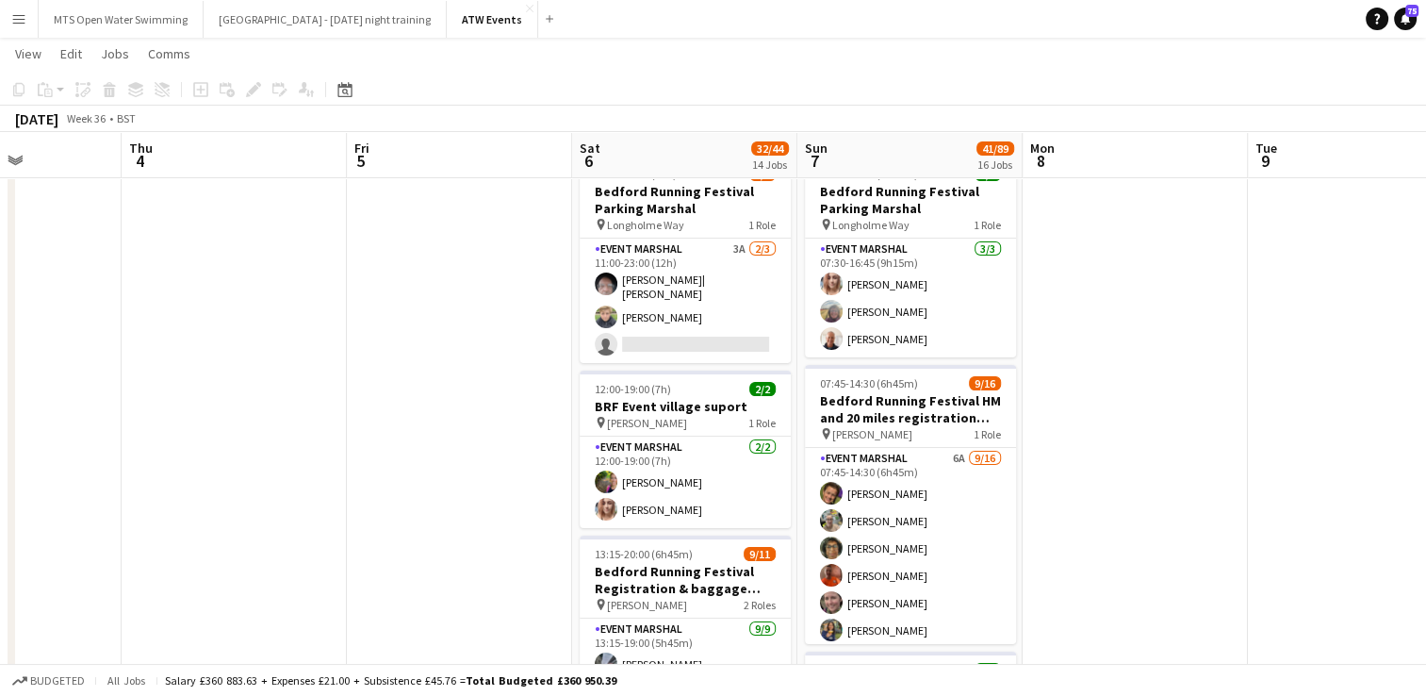
scroll to position [64, 0]
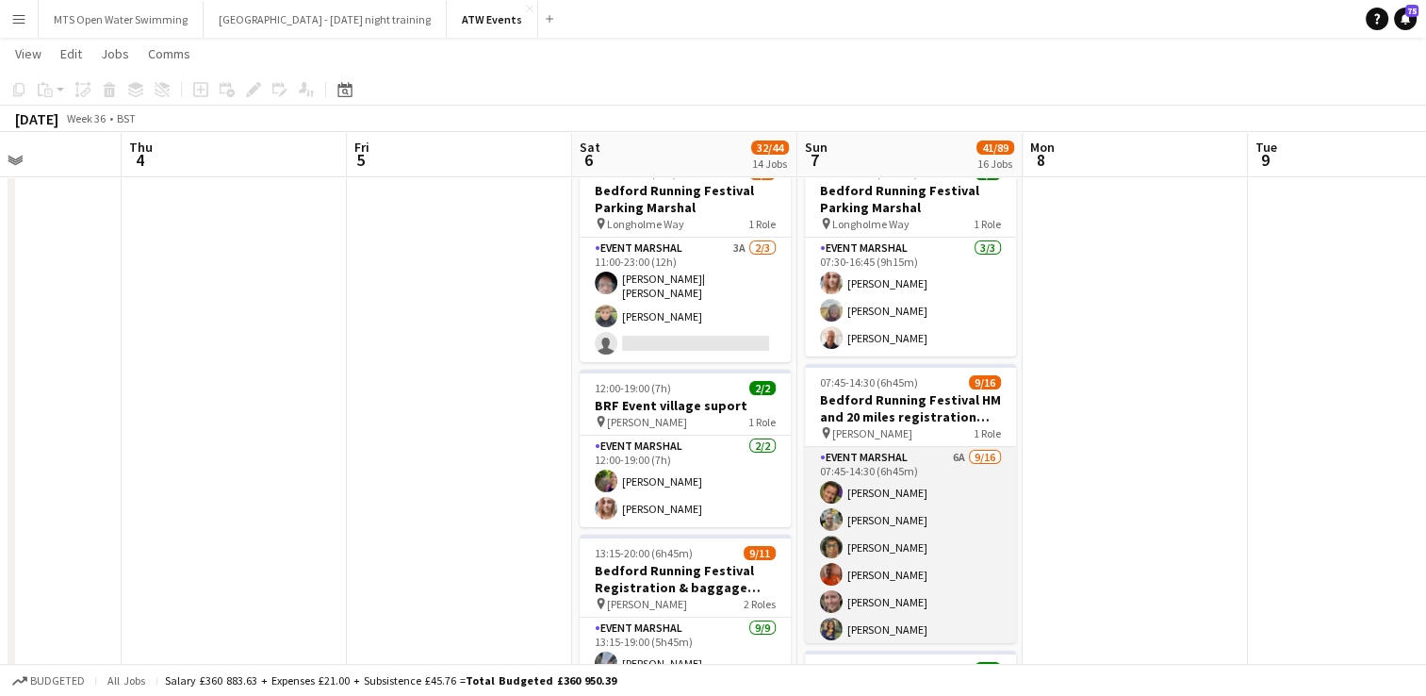
click at [942, 457] on app-card-role "Event Marshal 6A [DATE] 07:45-14:30 (6h45m) [PERSON_NAME] [PERSON_NAME] [PERSON…" at bounding box center [910, 684] width 211 height 474
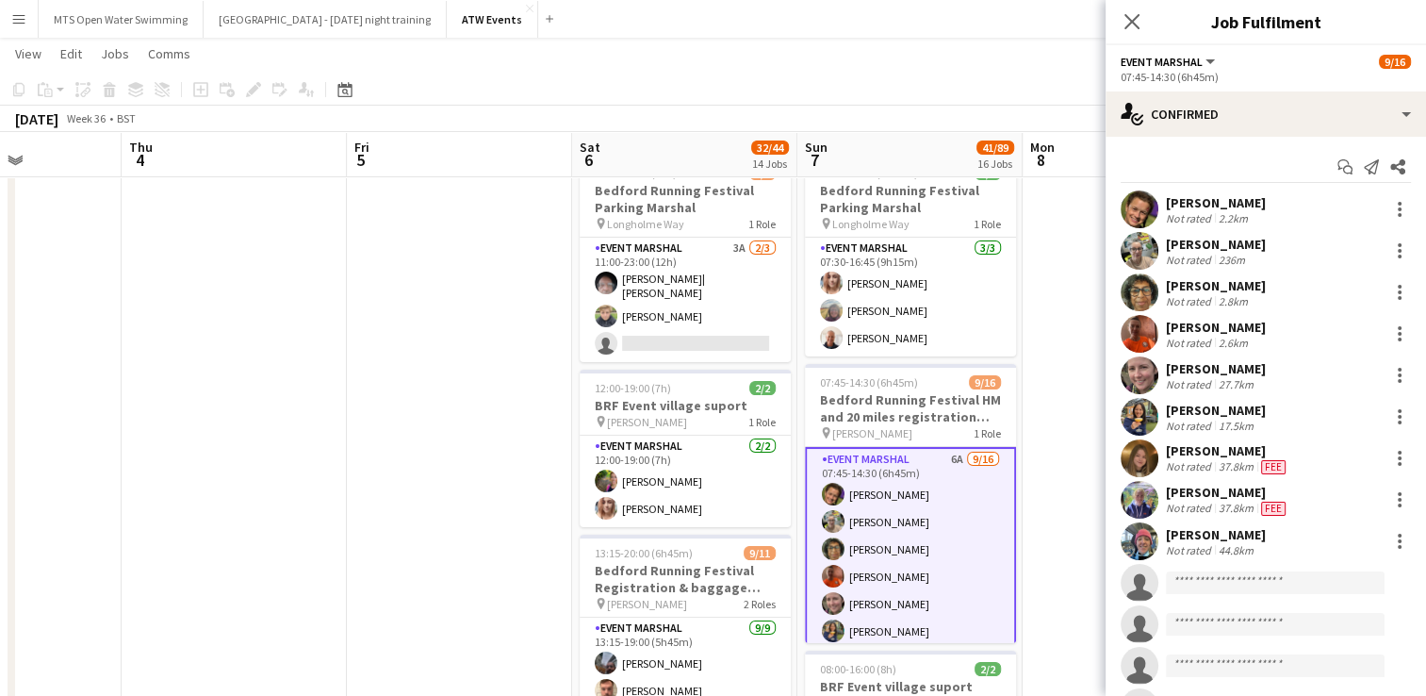
click at [27, 30] on button "Menu" at bounding box center [19, 19] width 38 height 38
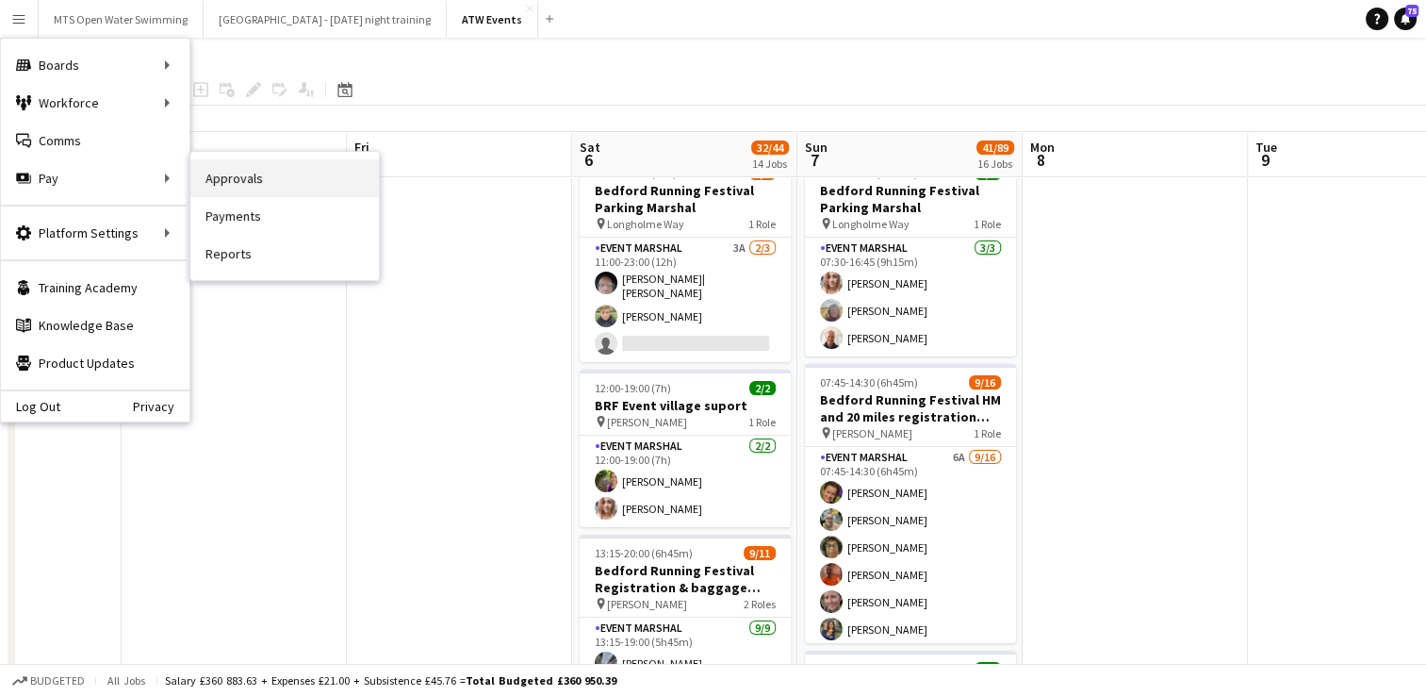
click at [222, 173] on link "Approvals" at bounding box center [284, 178] width 189 height 38
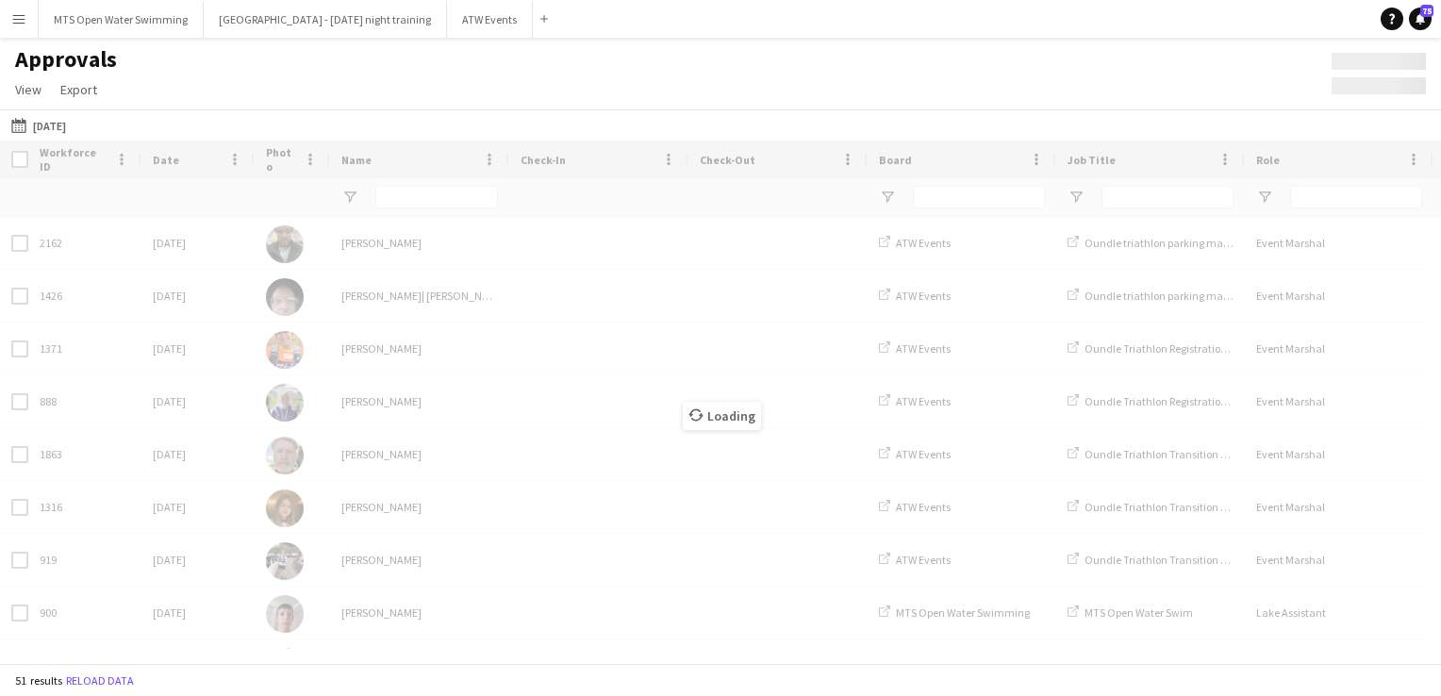
type input "******"
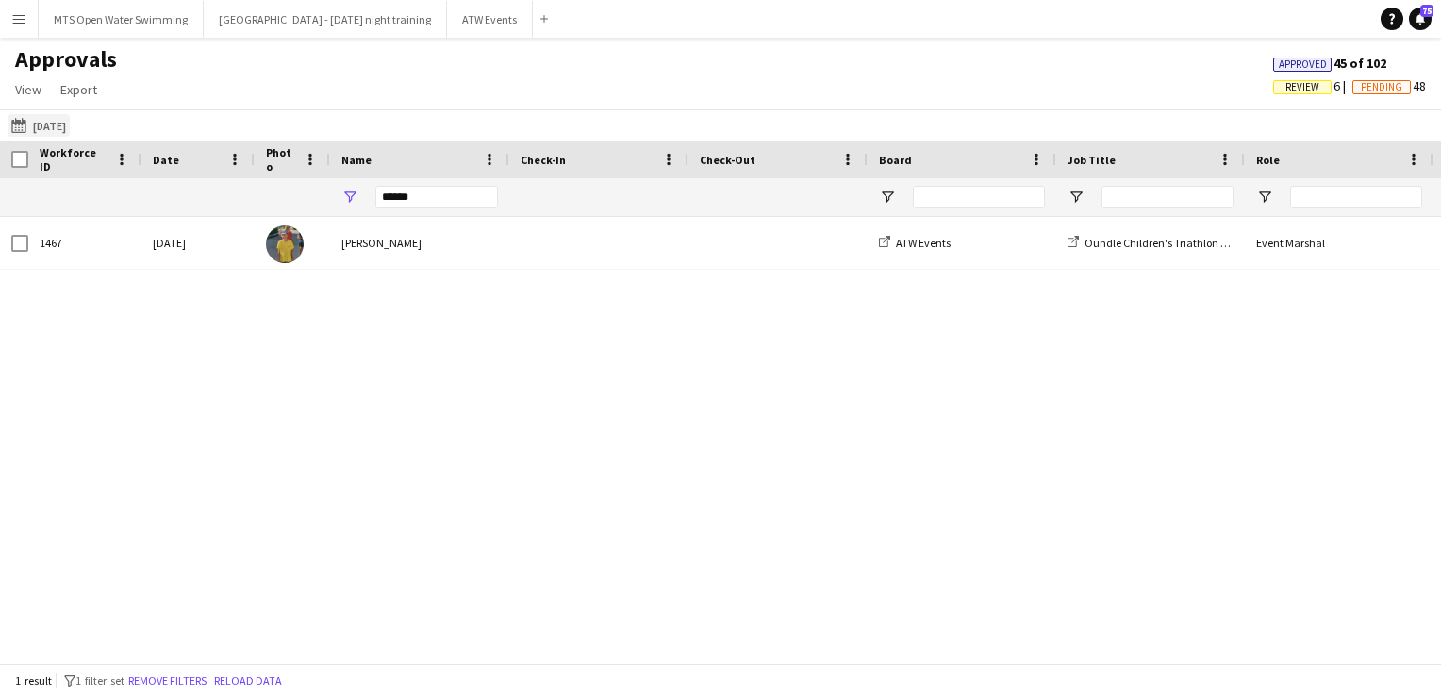
click at [61, 133] on button "[DATE] [DATE]" at bounding box center [39, 125] width 62 height 23
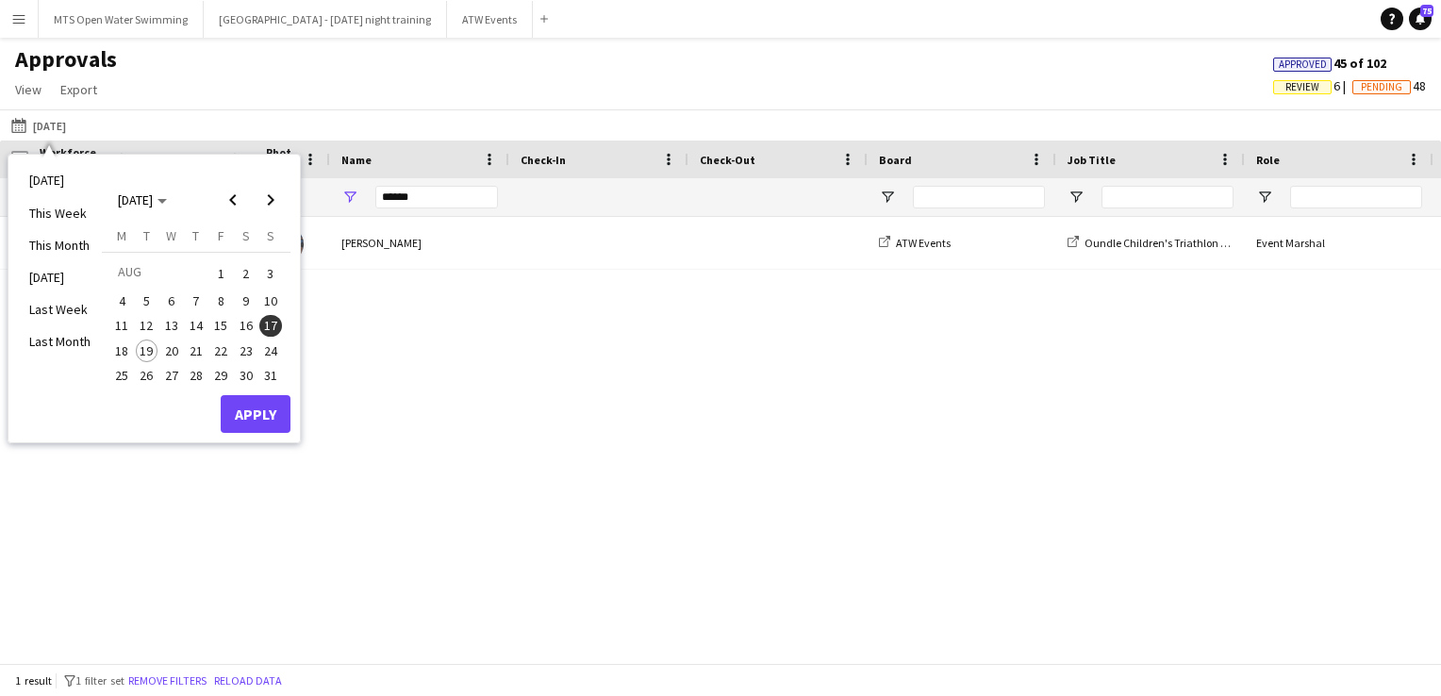
click at [242, 301] on span "9" at bounding box center [246, 300] width 23 height 23
click at [251, 421] on button "Apply" at bounding box center [256, 414] width 70 height 38
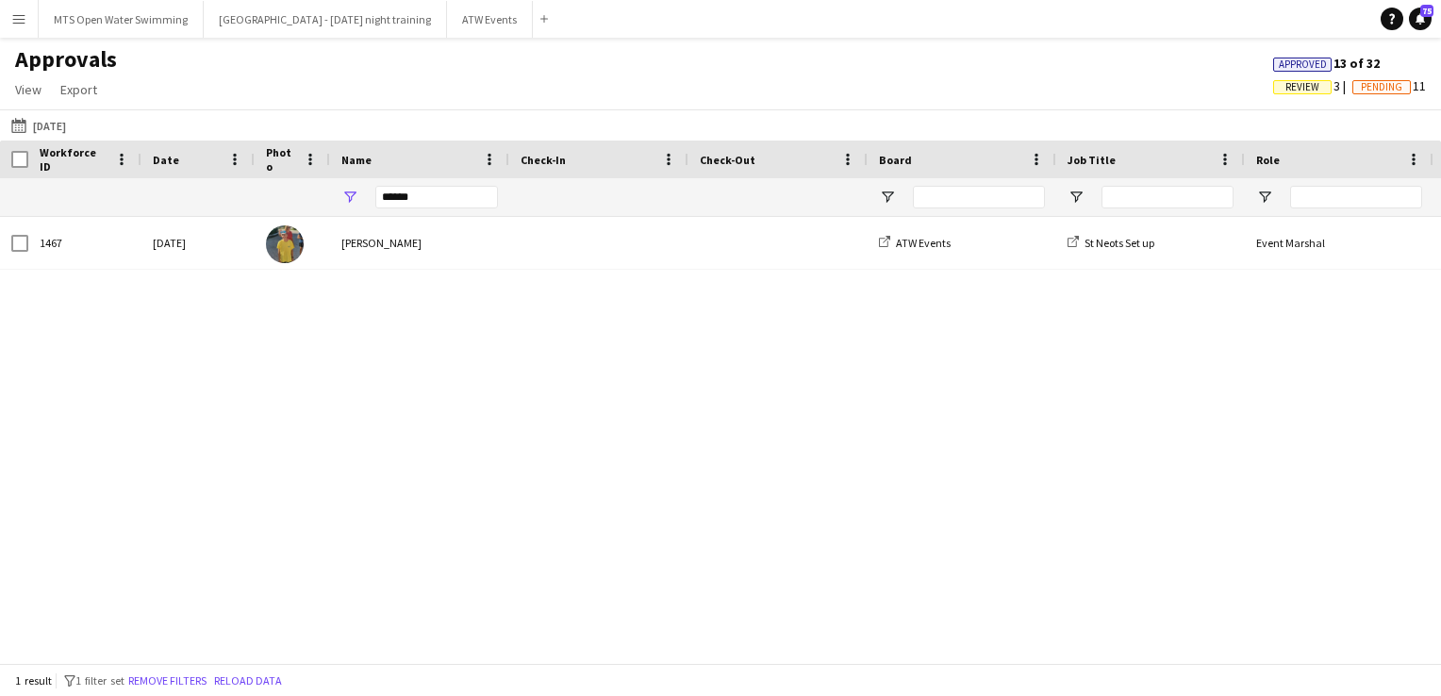
click at [1299, 88] on span "Review" at bounding box center [1302, 87] width 34 height 12
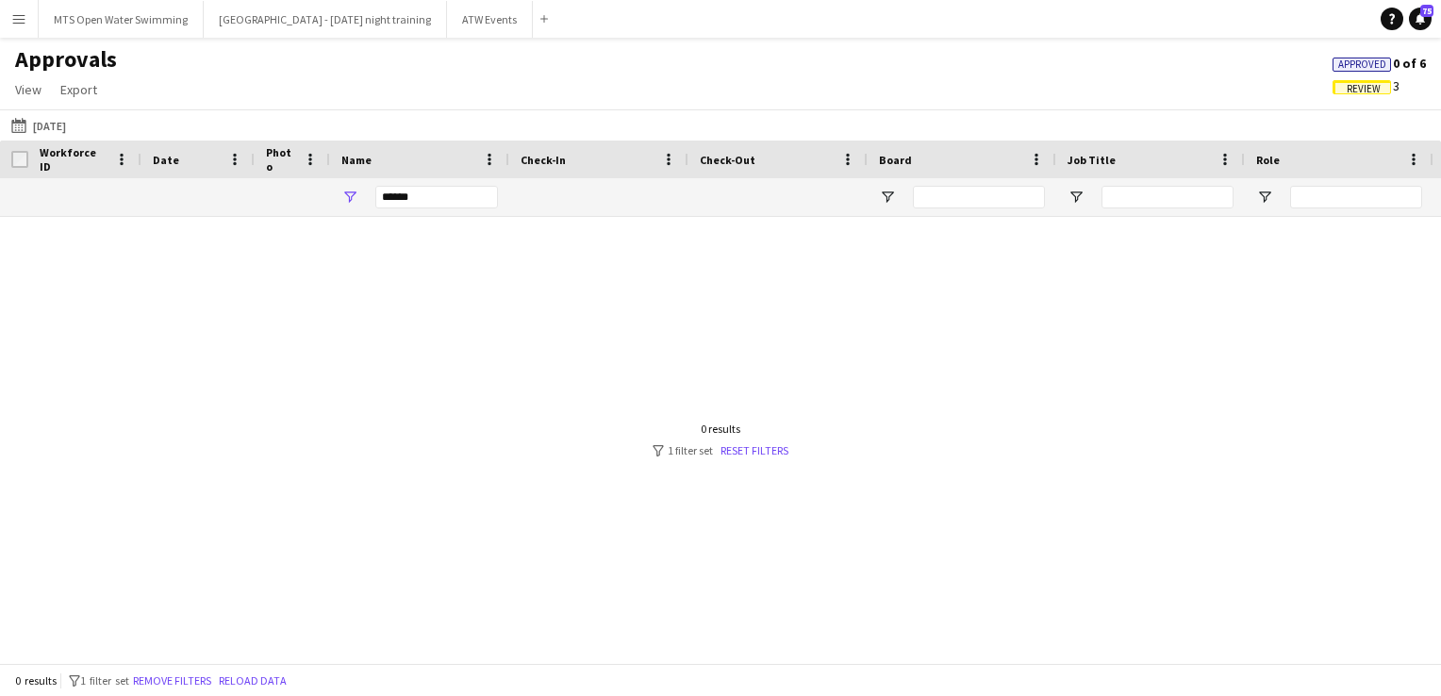
click at [745, 458] on div at bounding box center [720, 433] width 1441 height 432
click at [750, 448] on link "Reset filters" at bounding box center [754, 450] width 68 height 14
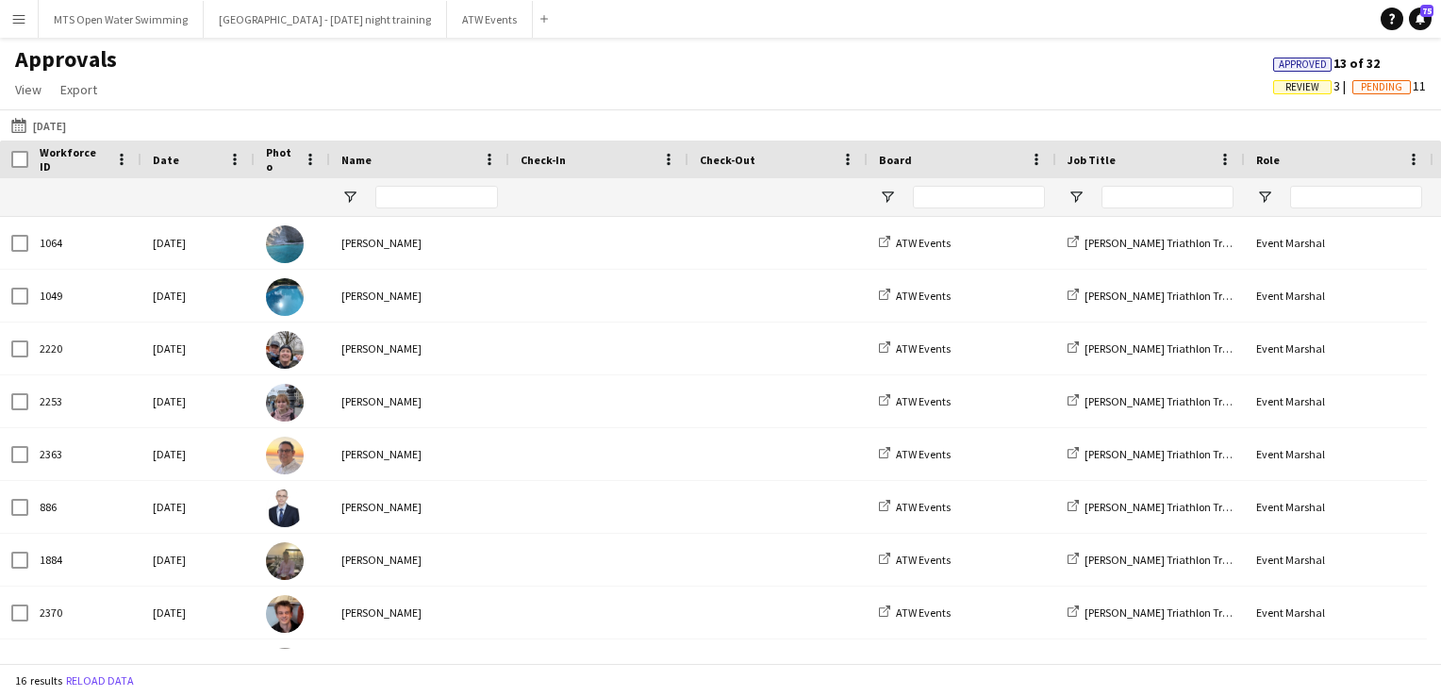
click at [1285, 87] on span "Review" at bounding box center [1302, 87] width 34 height 12
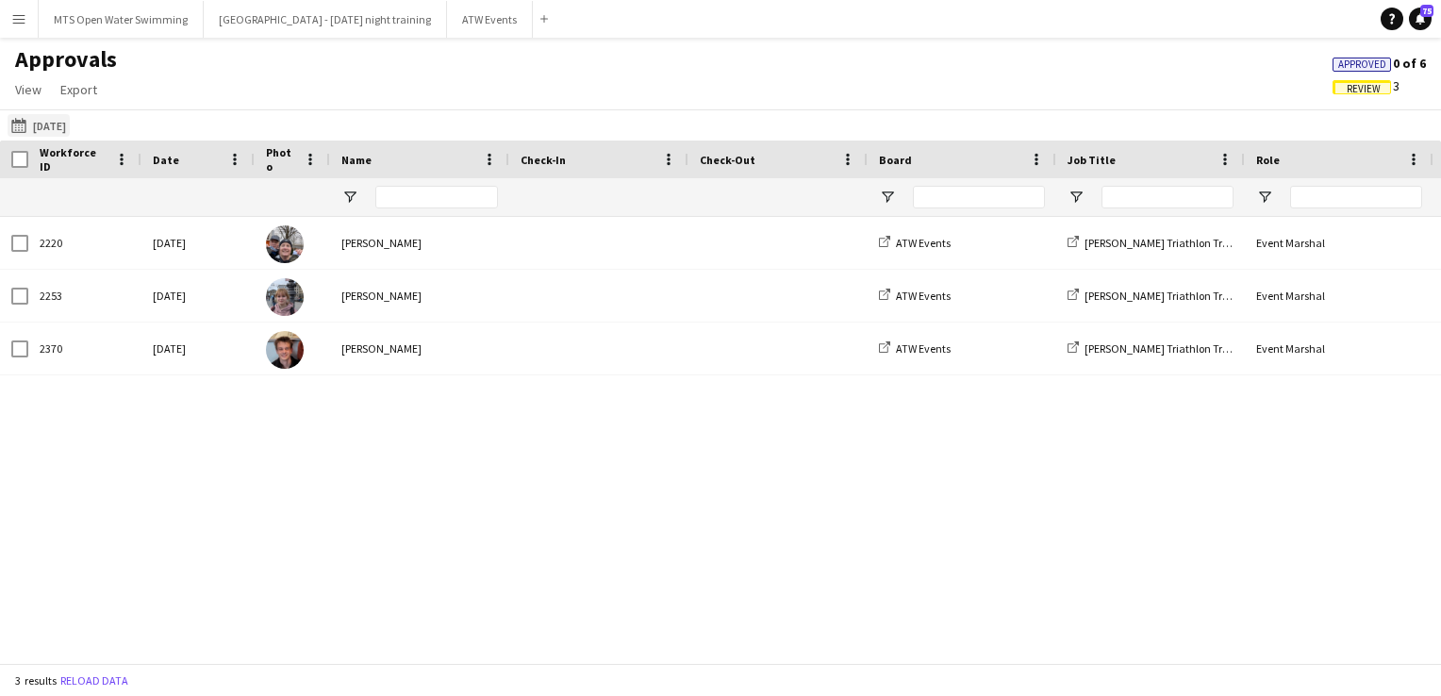
click at [41, 130] on button "[DATE] [DATE]" at bounding box center [39, 125] width 62 height 23
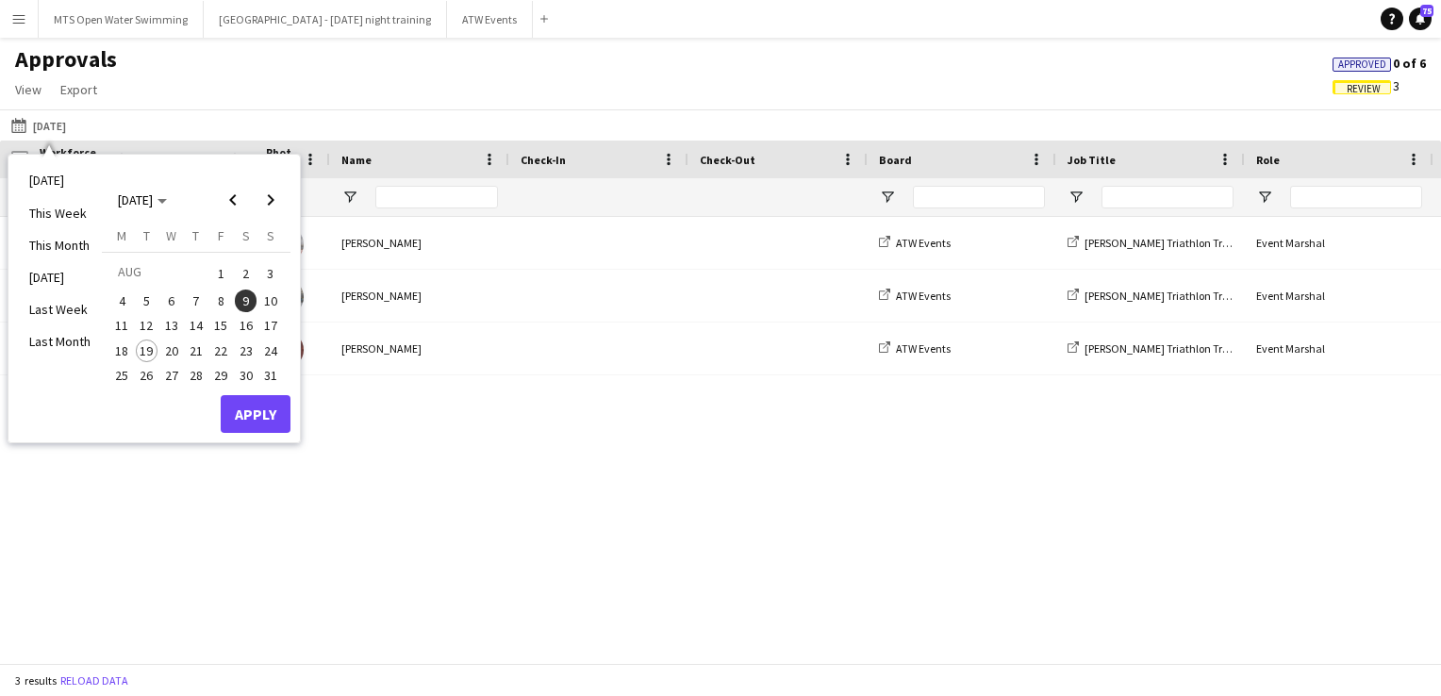
click at [274, 308] on span "10" at bounding box center [270, 300] width 23 height 23
click at [121, 331] on span "11" at bounding box center [121, 326] width 23 height 23
click at [243, 294] on span "9" at bounding box center [246, 300] width 23 height 23
click at [453, 420] on div "2220 [DATE] [PERSON_NAME] ATW Events [PERSON_NAME] Triathlon Transition Marshal…" at bounding box center [720, 433] width 1441 height 432
click at [358, 481] on div "2220 [DATE] [PERSON_NAME] ATW Events [PERSON_NAME] Triathlon Transition Marshal…" at bounding box center [720, 433] width 1441 height 432
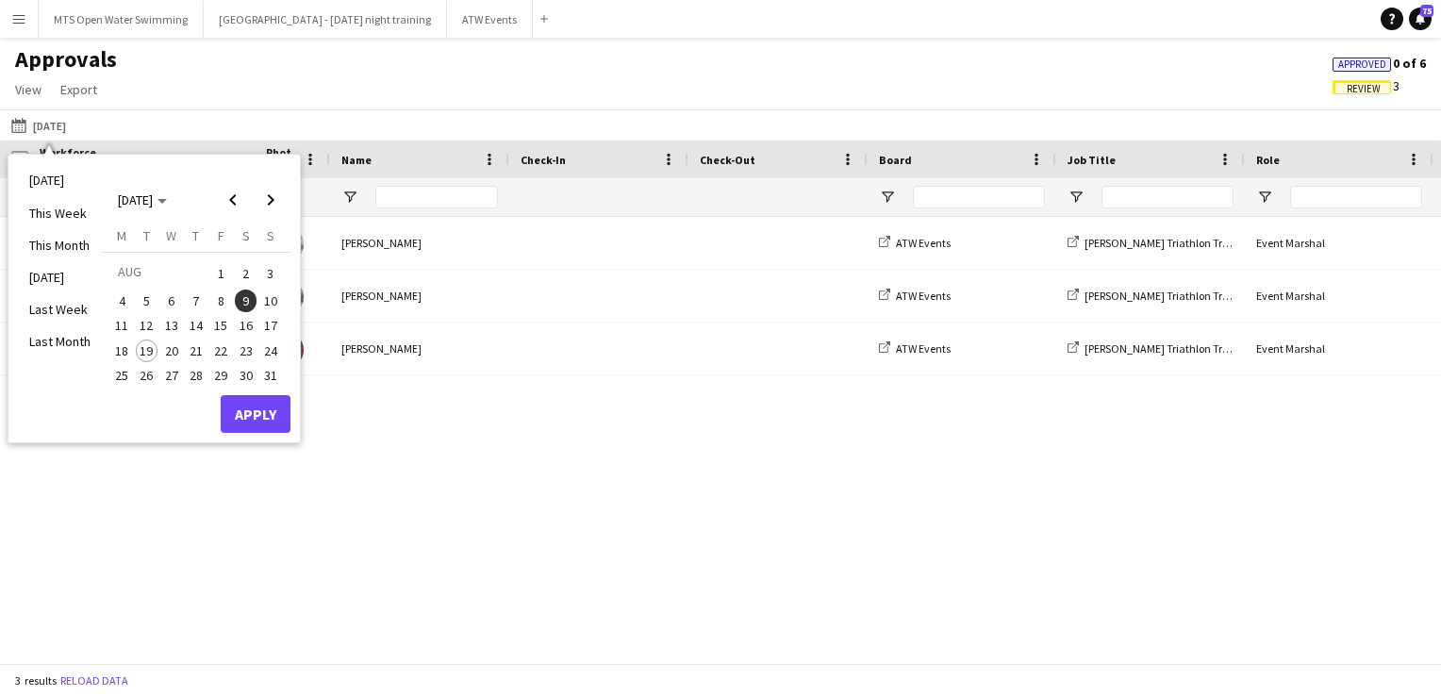
click at [620, 502] on div "2220 [DATE] [PERSON_NAME] ATW Events [PERSON_NAME] Triathlon Transition Marshal…" at bounding box center [720, 433] width 1441 height 432
click at [602, 39] on main "Approvals View Customise view Customise filters Reset Filters Reset View Reset …" at bounding box center [720, 354] width 1441 height 633
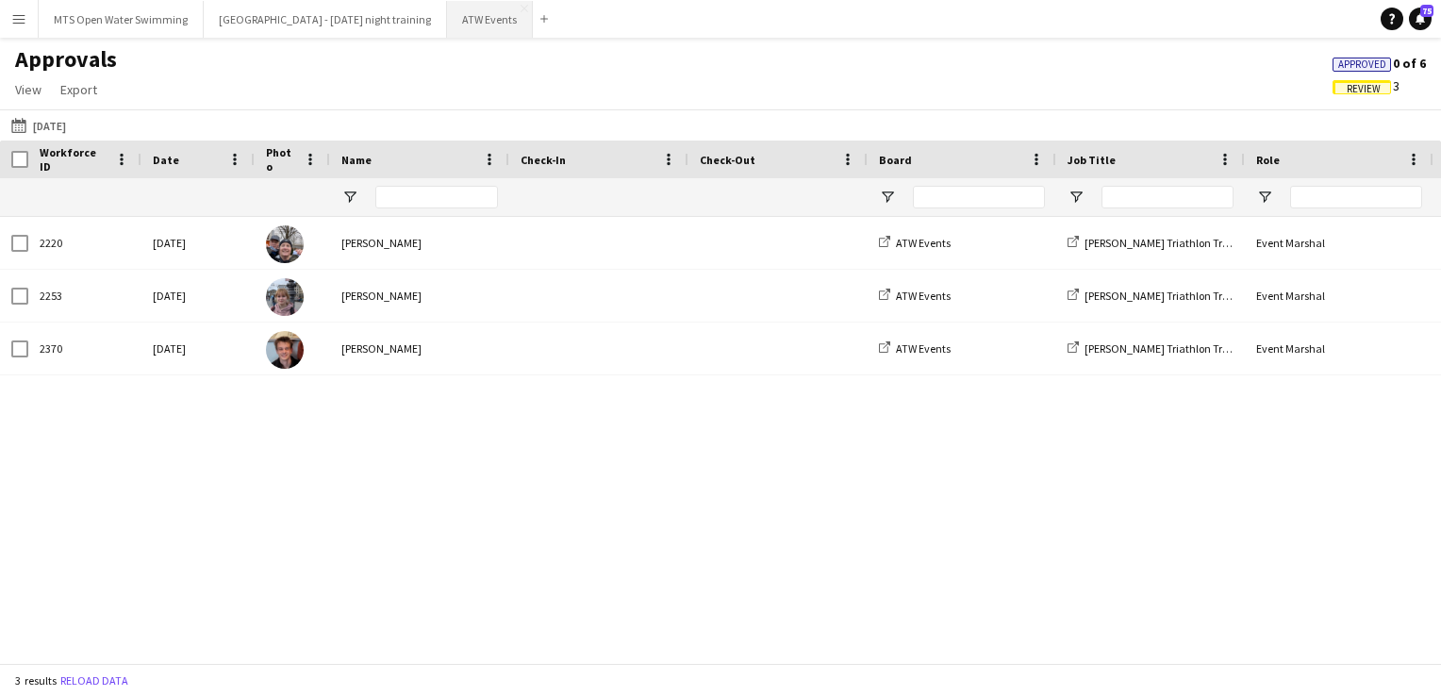
click at [454, 23] on button "ATW Events Close" at bounding box center [490, 19] width 86 height 37
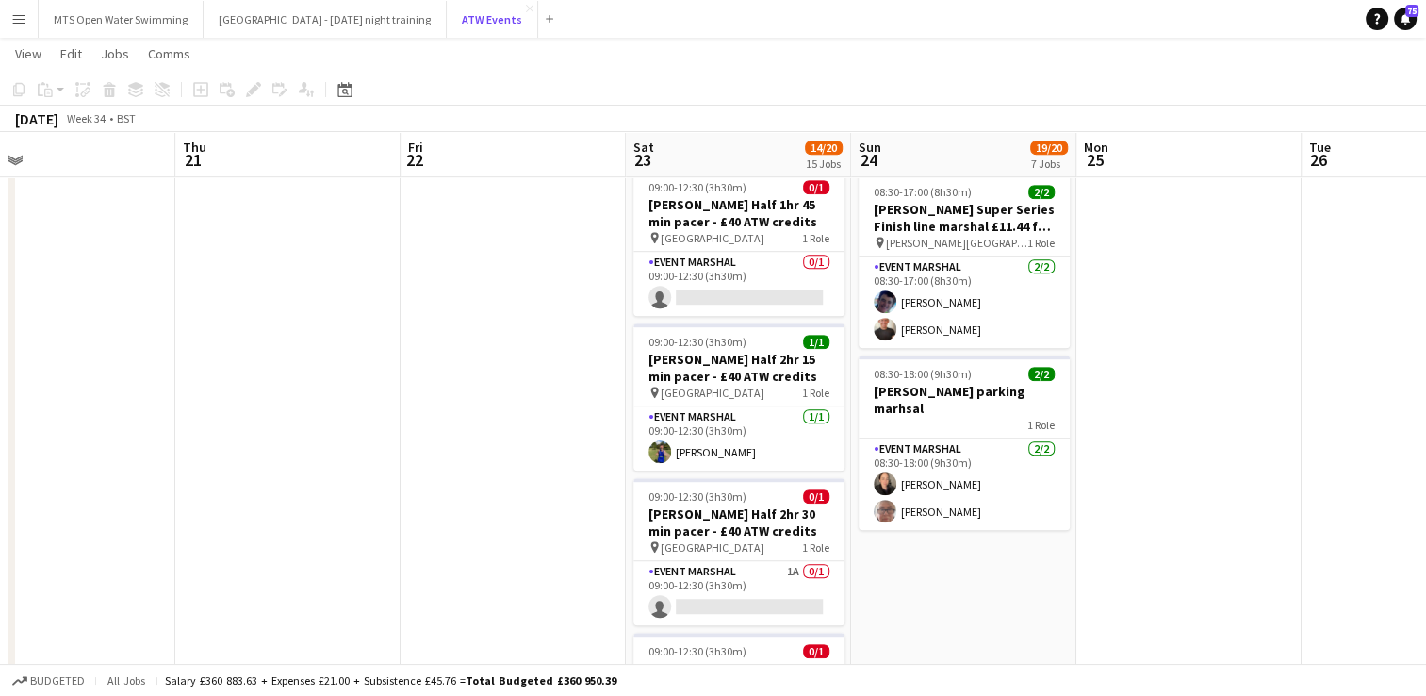
scroll to position [1119, 0]
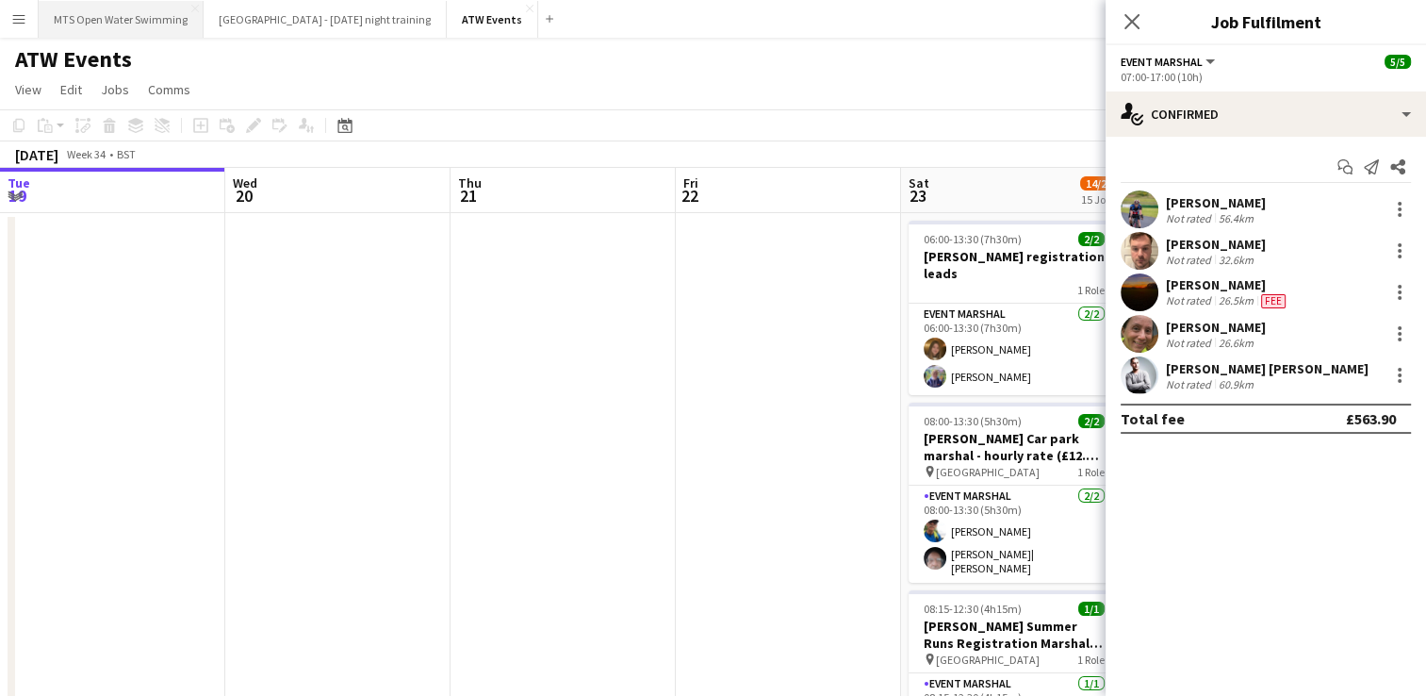
scroll to position [0, 469]
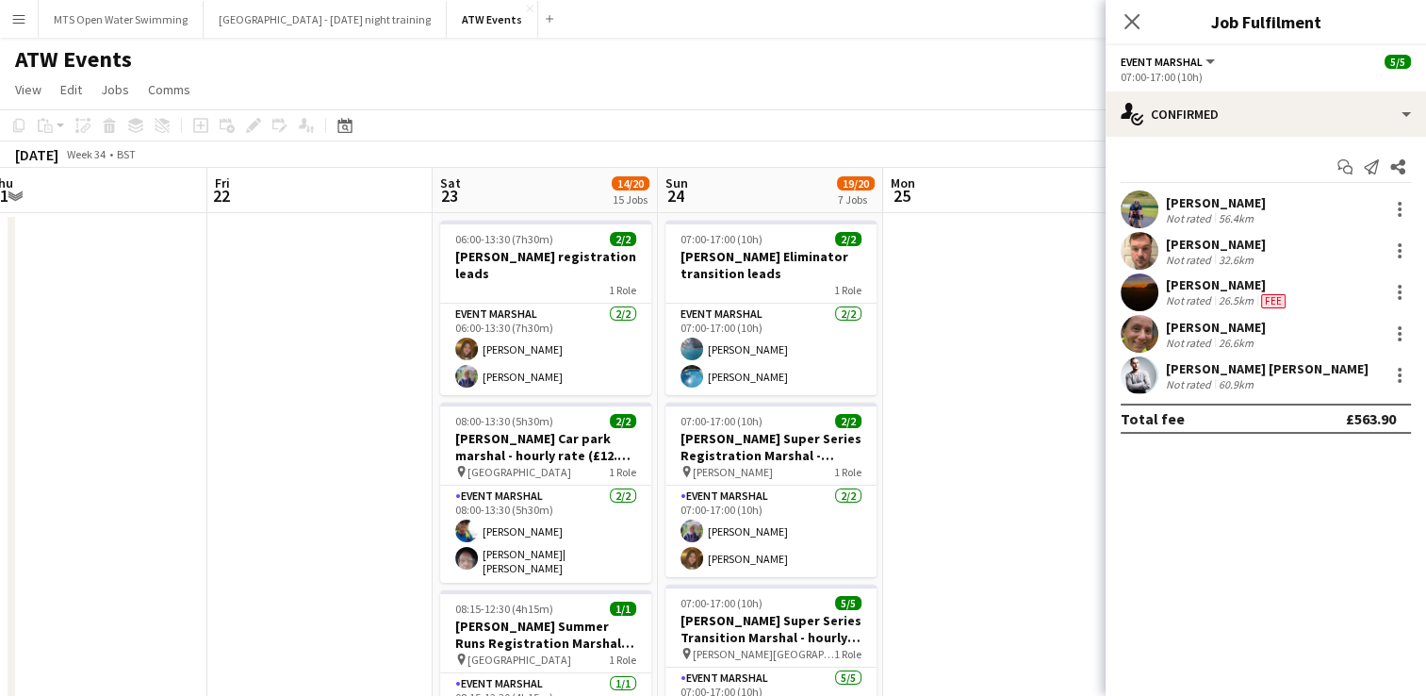
click at [11, 20] on app-icon "Menu" at bounding box center [18, 18] width 15 height 15
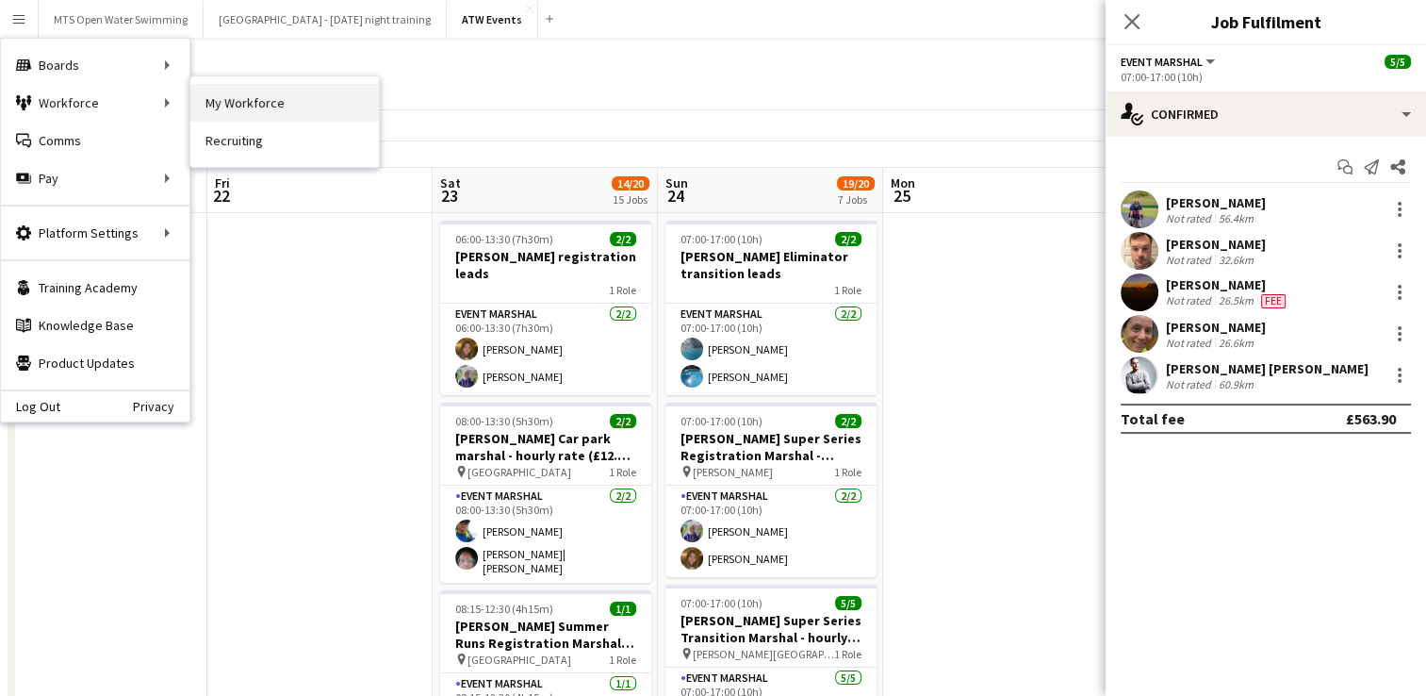
click at [199, 107] on link "My Workforce" at bounding box center [284, 103] width 189 height 38
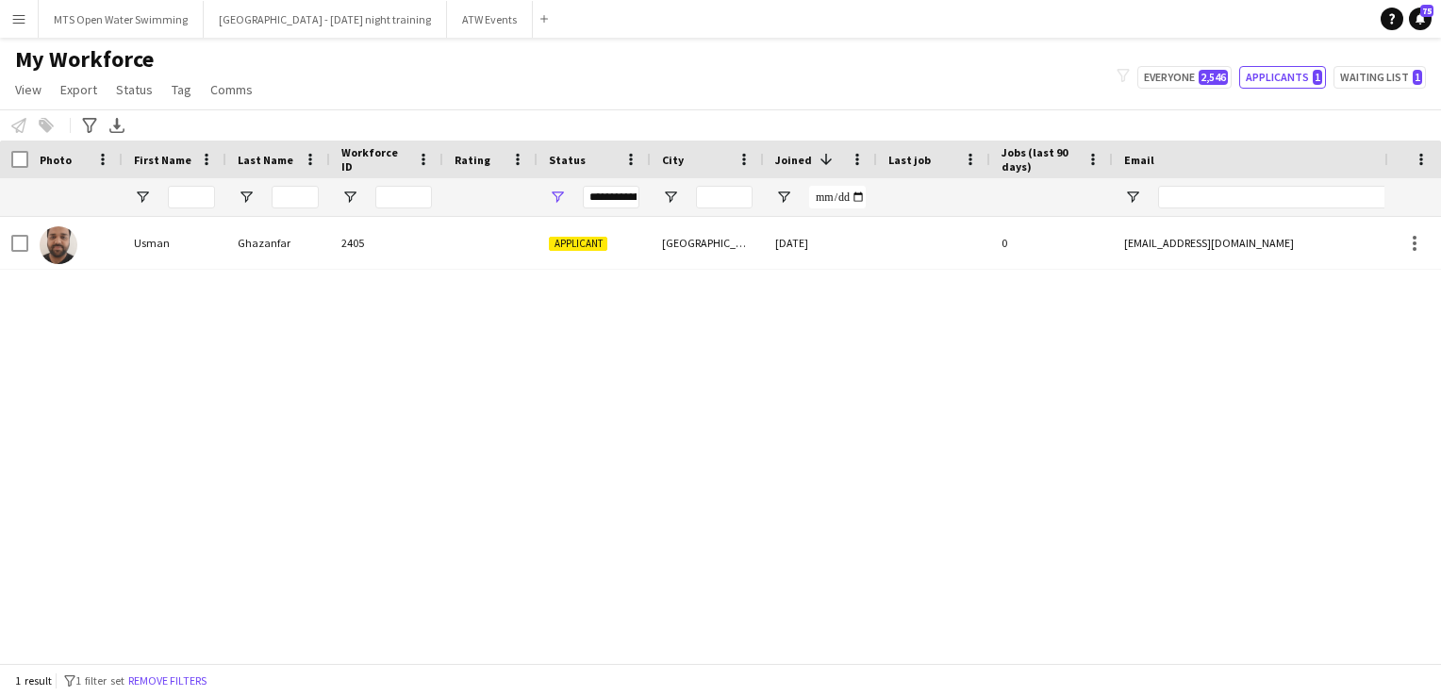
click at [19, 8] on button "Menu" at bounding box center [19, 19] width 38 height 38
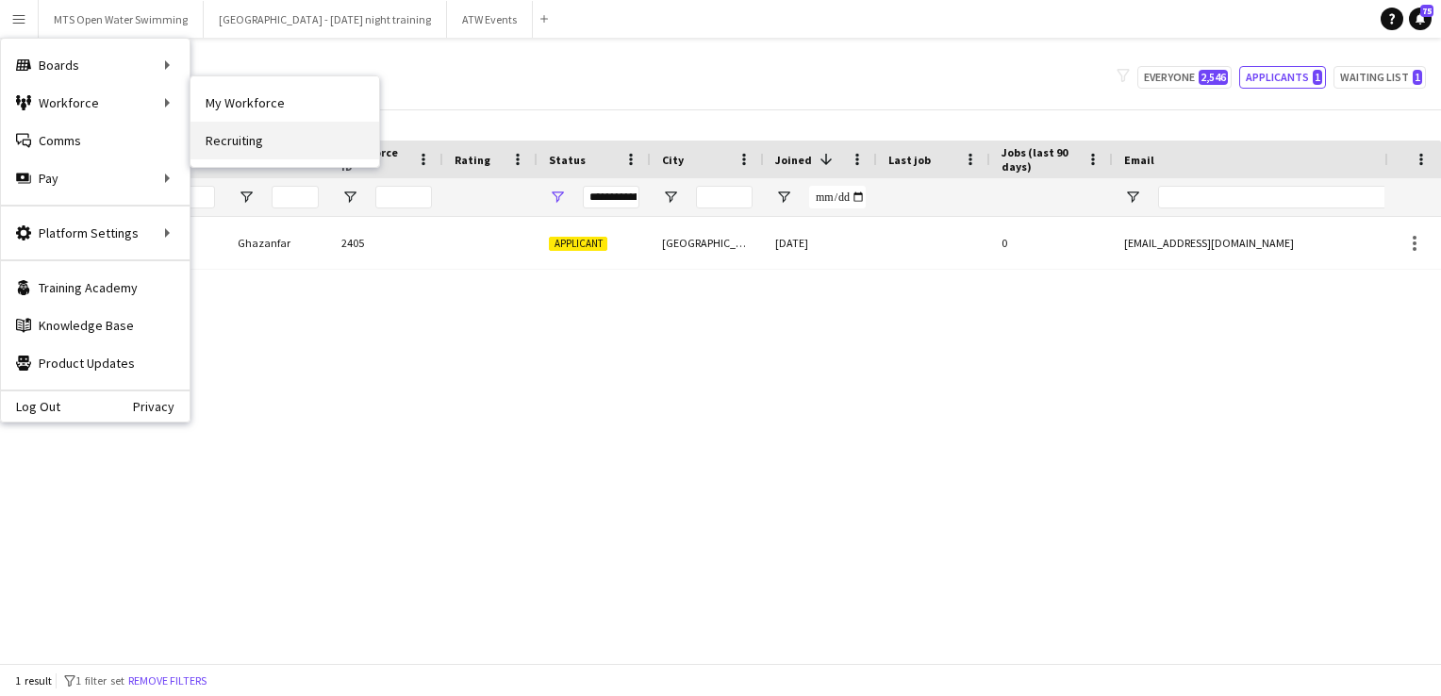
click at [251, 138] on link "Recruiting" at bounding box center [284, 141] width 189 height 38
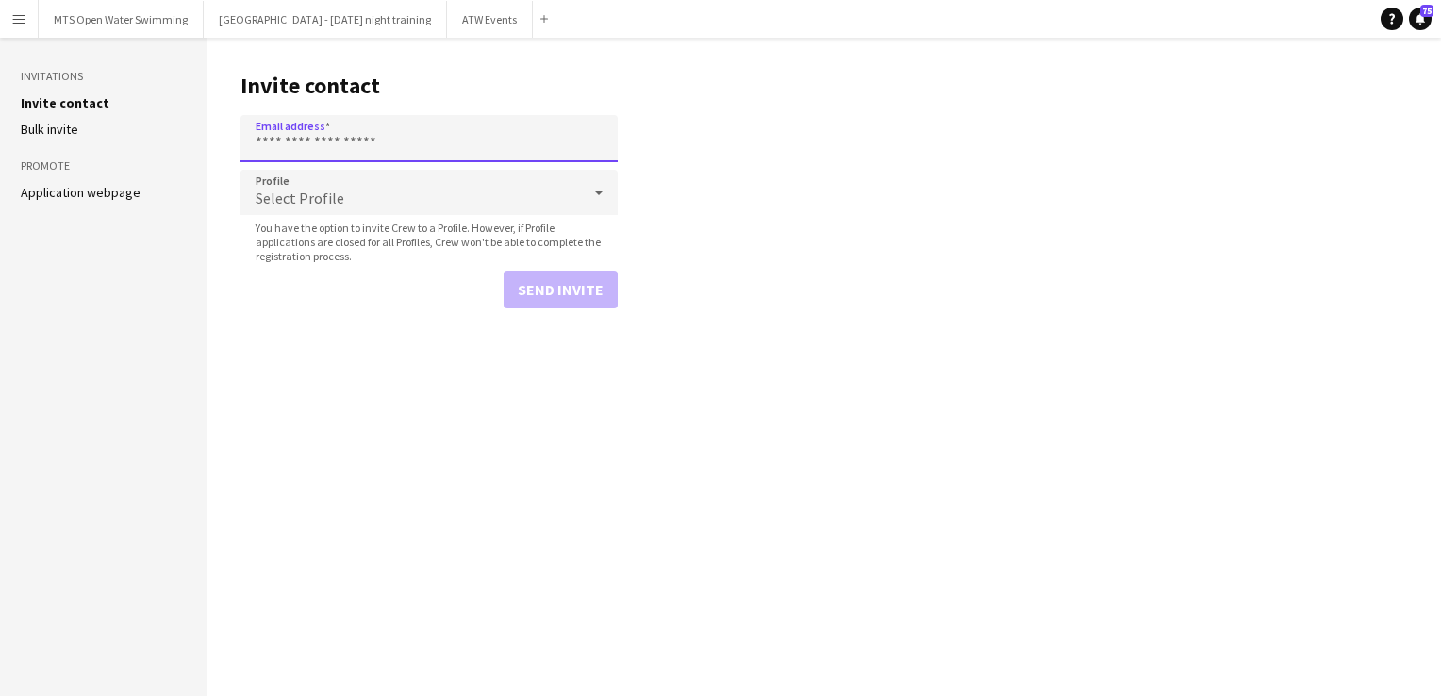
click at [291, 142] on input "Email address" at bounding box center [428, 138] width 377 height 47
paste input "**********"
type input "**********"
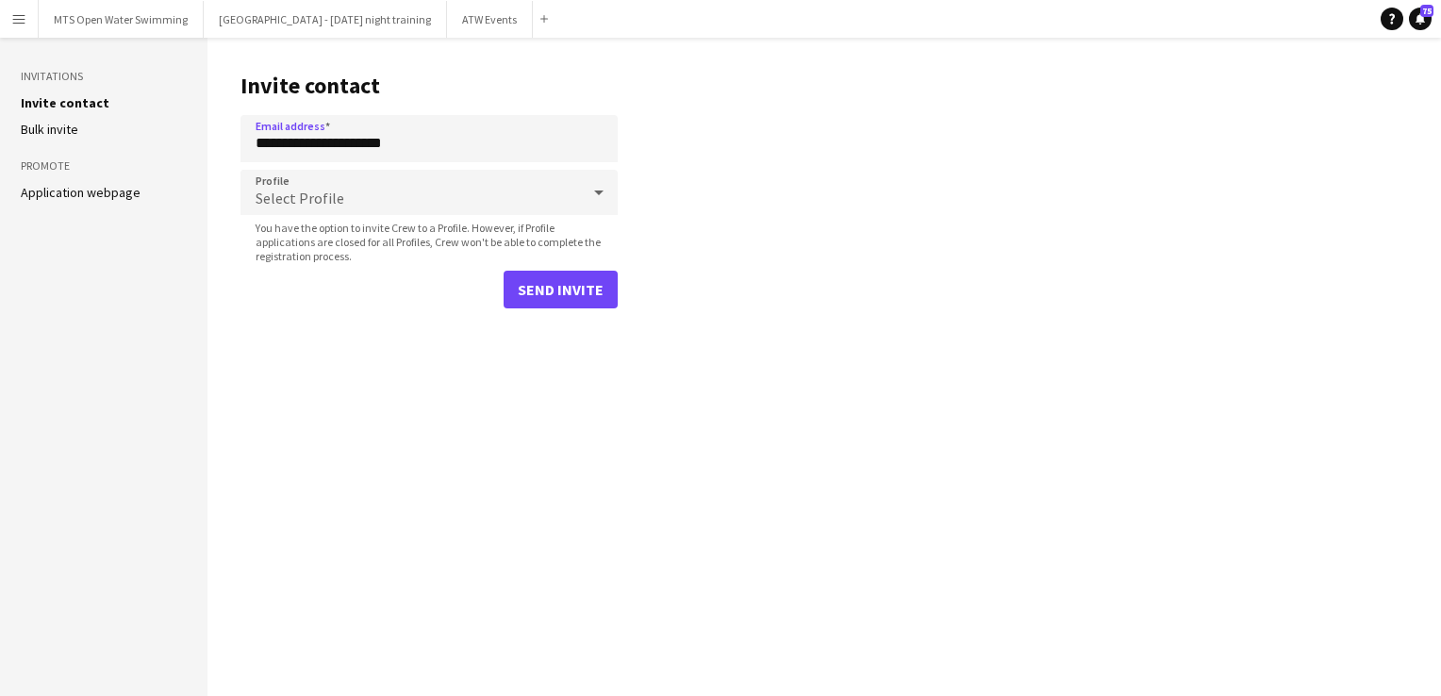
click at [293, 199] on span "Select Profile" at bounding box center [299, 198] width 89 height 19
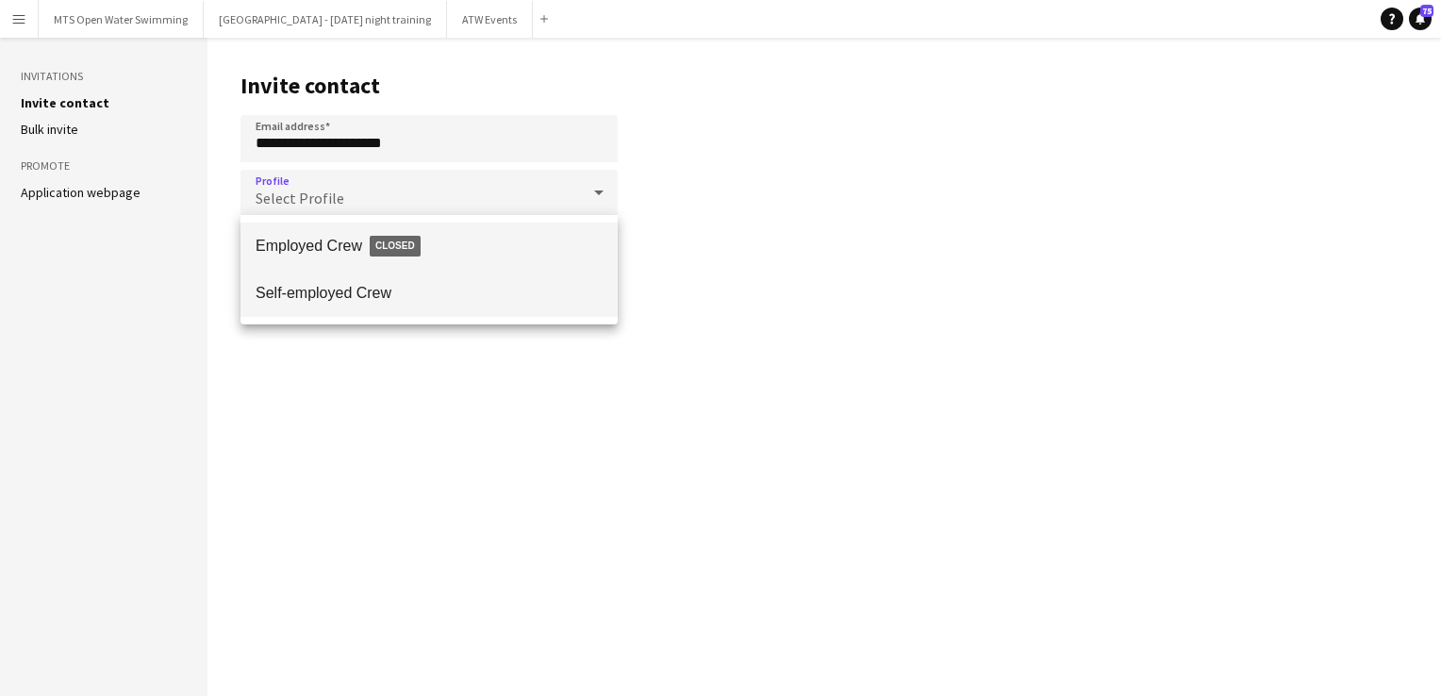
click at [314, 289] on span "Self-employed Crew" at bounding box center [428, 293] width 347 height 18
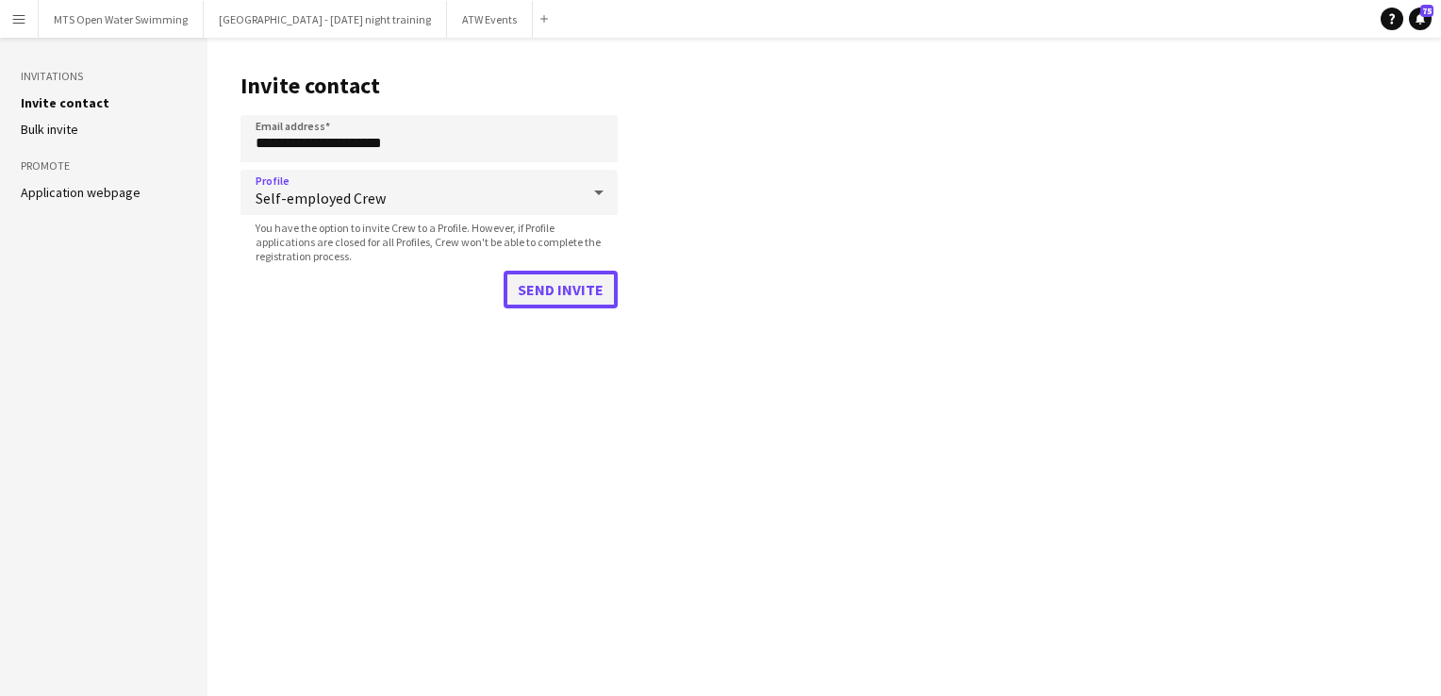
click at [598, 278] on button "Send invite" at bounding box center [560, 290] width 114 height 38
